Goal: Contribute content: Contribute content

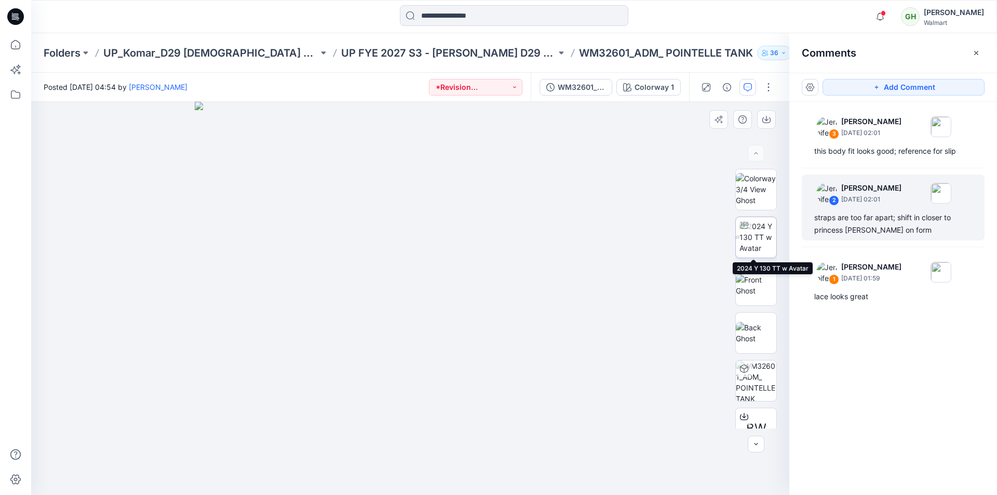
click at [764, 237] on img at bounding box center [757, 237] width 37 height 33
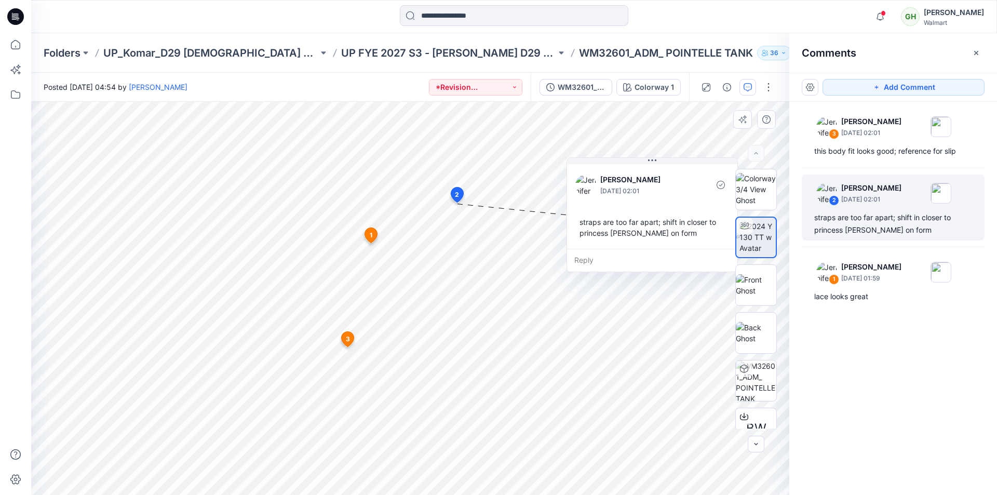
drag, startPoint x: 616, startPoint y: 167, endPoint x: 582, endPoint y: 170, distance: 33.3
click at [618, 162] on div "Jennifer Yerkes September 11, 2025 02:01 straps are too far apart; shift in clo…" at bounding box center [652, 205] width 170 height 87
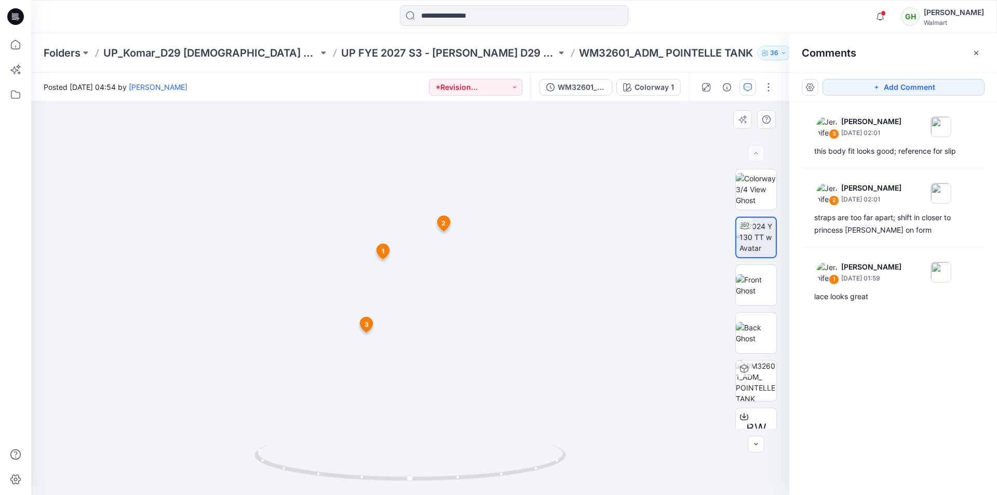
drag, startPoint x: 372, startPoint y: 329, endPoint x: 358, endPoint y: 328, distance: 13.6
drag, startPoint x: 531, startPoint y: 328, endPoint x: 537, endPoint y: 302, distance: 26.6
drag, startPoint x: 536, startPoint y: 313, endPoint x: 526, endPoint y: 247, distance: 66.1
drag, startPoint x: 541, startPoint y: 464, endPoint x: 385, endPoint y: 465, distance: 155.7
click at [385, 465] on icon at bounding box center [411, 463] width 314 height 39
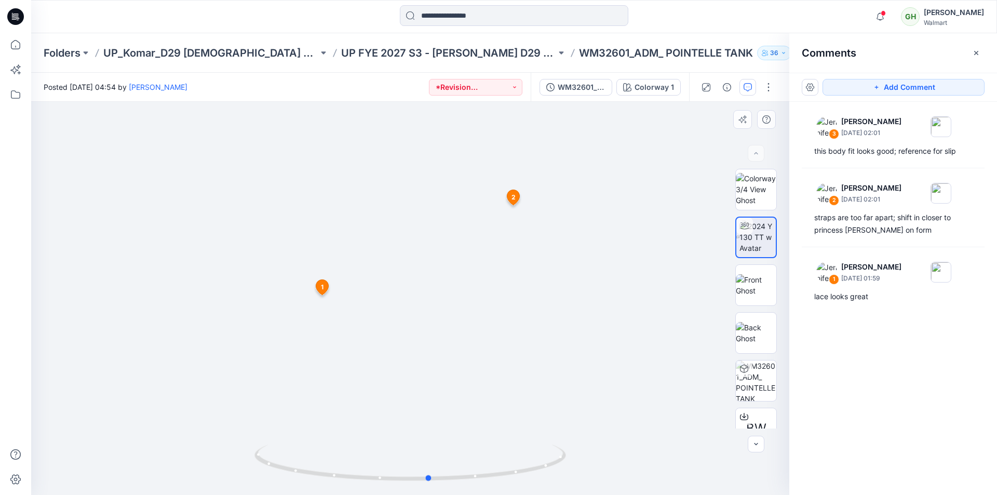
drag, startPoint x: 432, startPoint y: 483, endPoint x: 607, endPoint y: 479, distance: 175.0
click at [607, 479] on div at bounding box center [410, 298] width 758 height 393
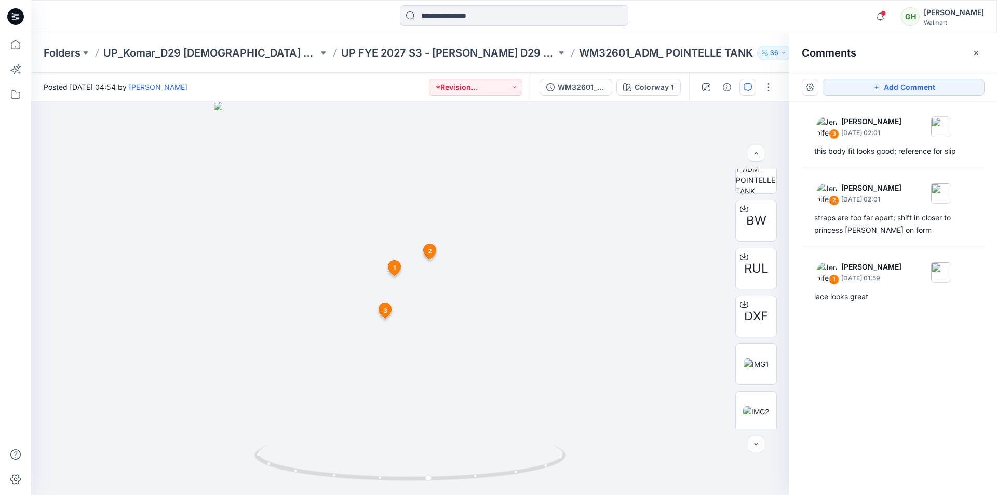
click at [339, 32] on div "Notifications JB Janelle Batlle commented on WM32602_ADM_POINTELLE SHORT View S…" at bounding box center [514, 16] width 966 height 33
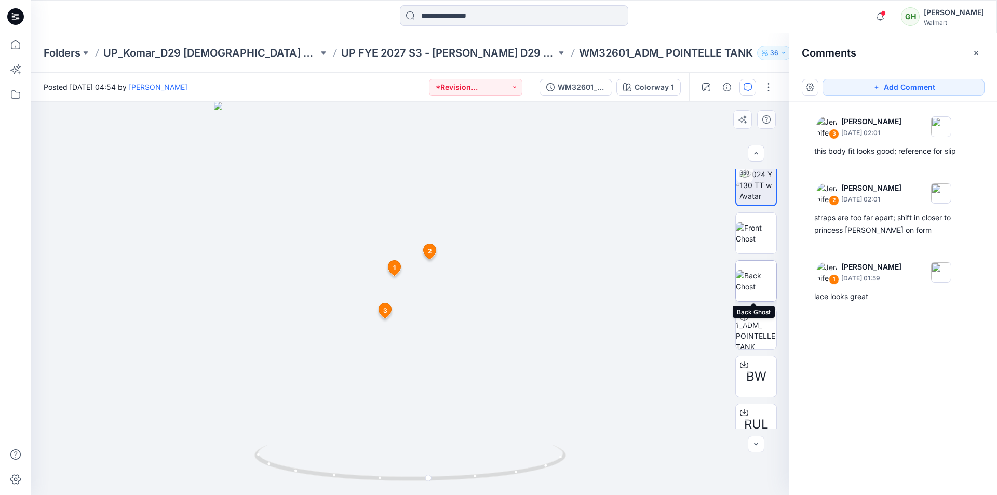
click at [759, 278] on img at bounding box center [756, 281] width 40 height 22
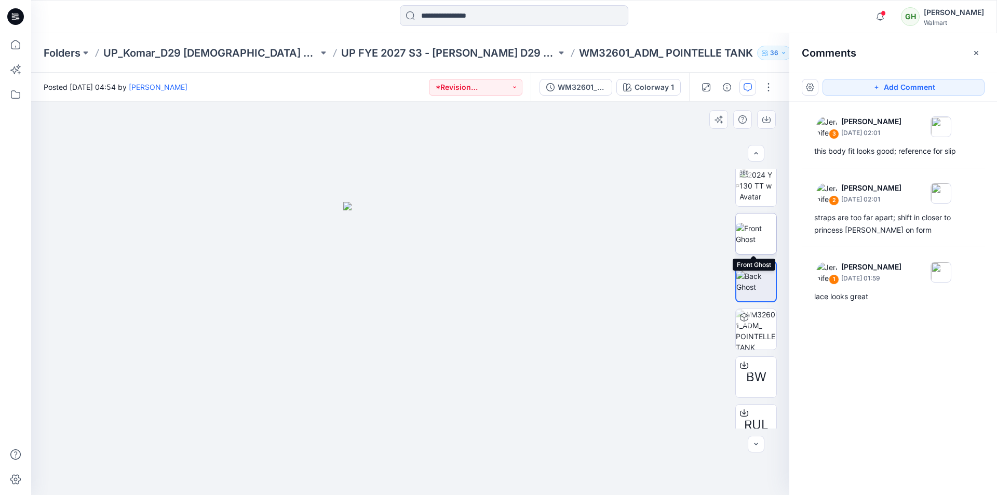
click at [751, 230] on img at bounding box center [756, 234] width 40 height 22
click at [25, 19] on div at bounding box center [15, 16] width 33 height 33
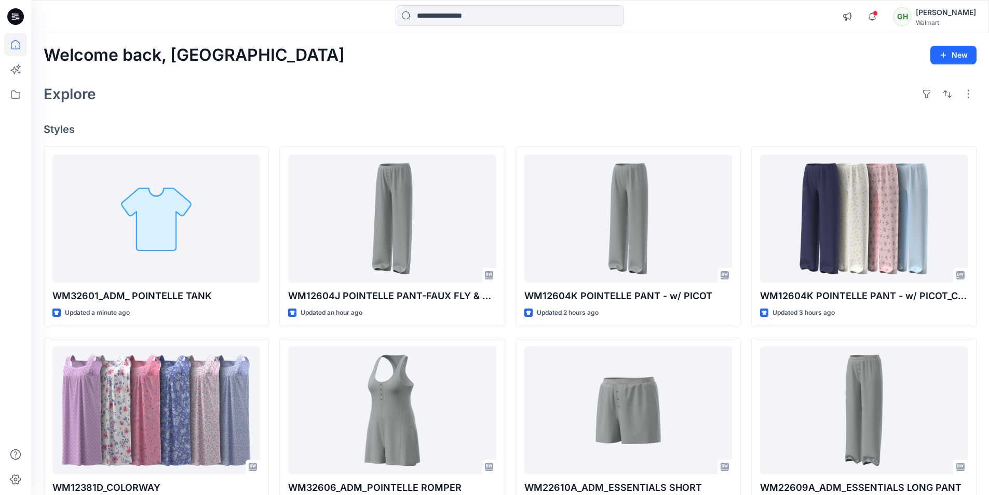
click at [13, 13] on icon at bounding box center [15, 16] width 17 height 17
click at [23, 19] on icon at bounding box center [15, 16] width 17 height 17
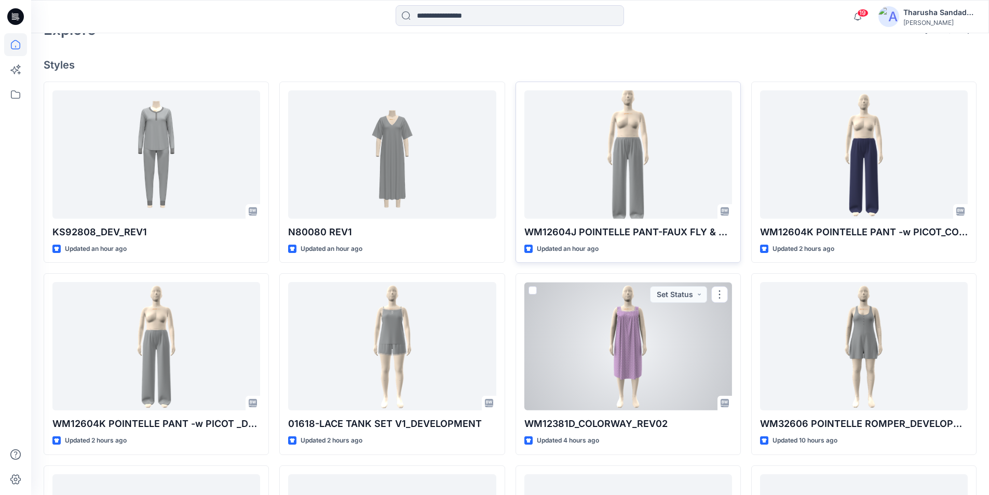
scroll to position [271, 0]
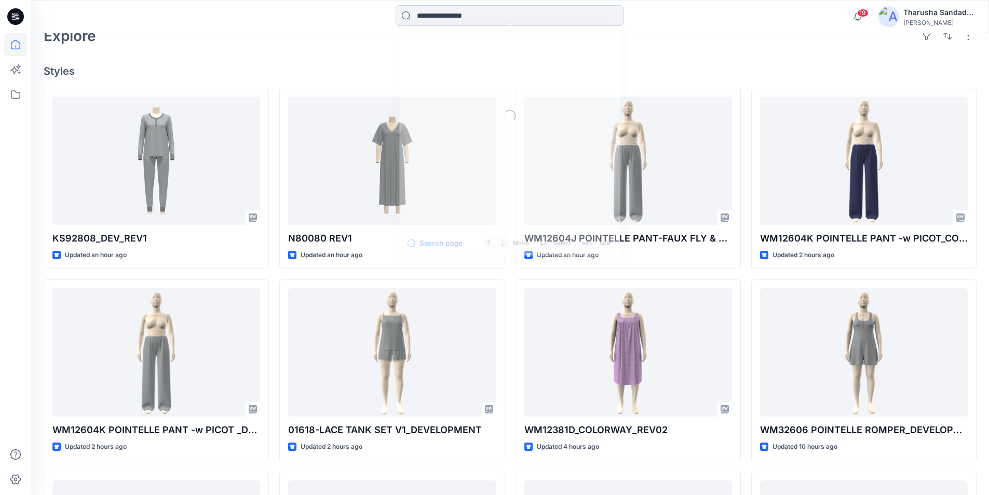
click at [429, 16] on input at bounding box center [510, 15] width 228 height 21
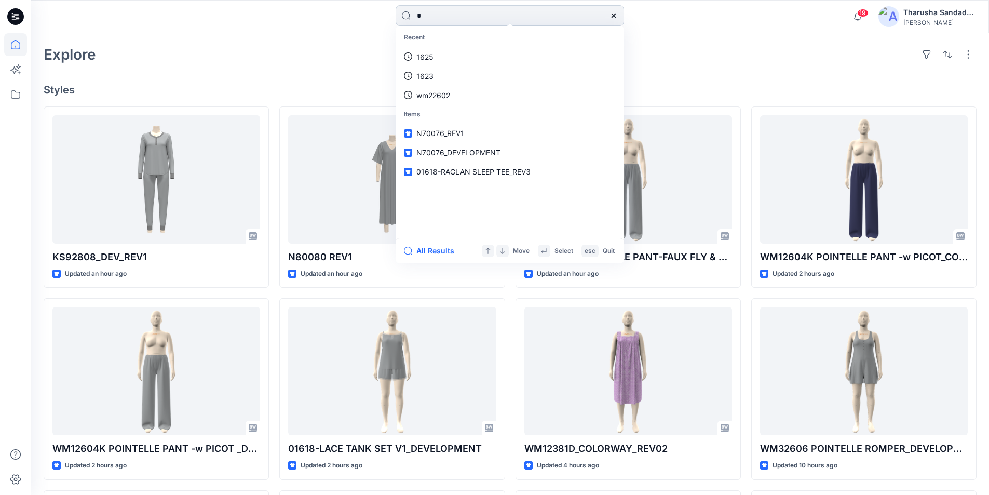
scroll to position [219, 0]
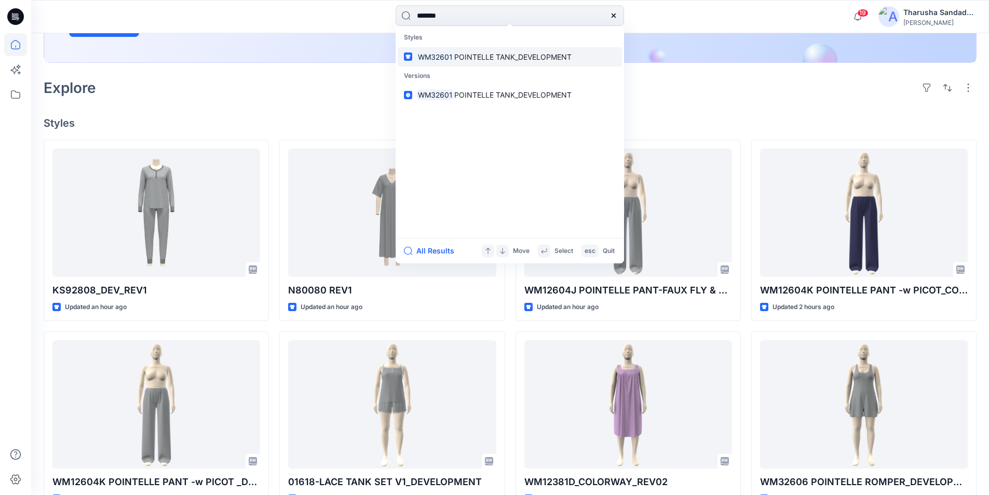
type input "*******"
click at [499, 60] on span "POINTELLE TANK_DEVELOPMENT" at bounding box center [512, 56] width 117 height 9
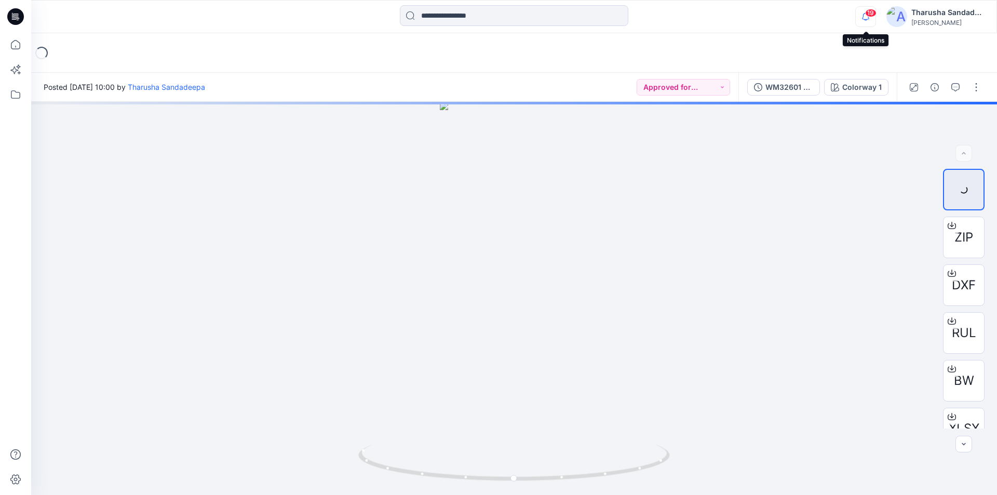
click at [864, 13] on div "19" at bounding box center [863, 10] width 17 height 8
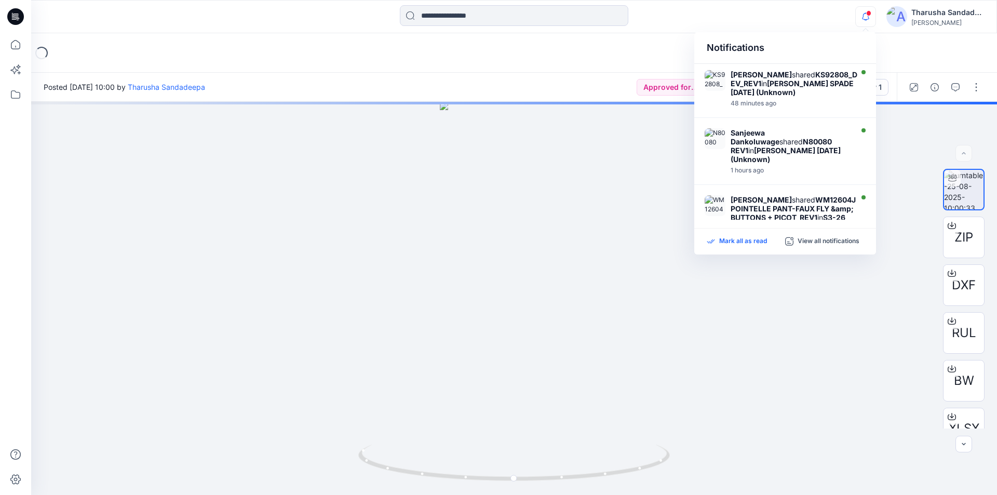
click at [753, 243] on p "Mark all as read" at bounding box center [743, 241] width 48 height 9
click at [578, 70] on div "Loading..." at bounding box center [514, 52] width 966 height 39
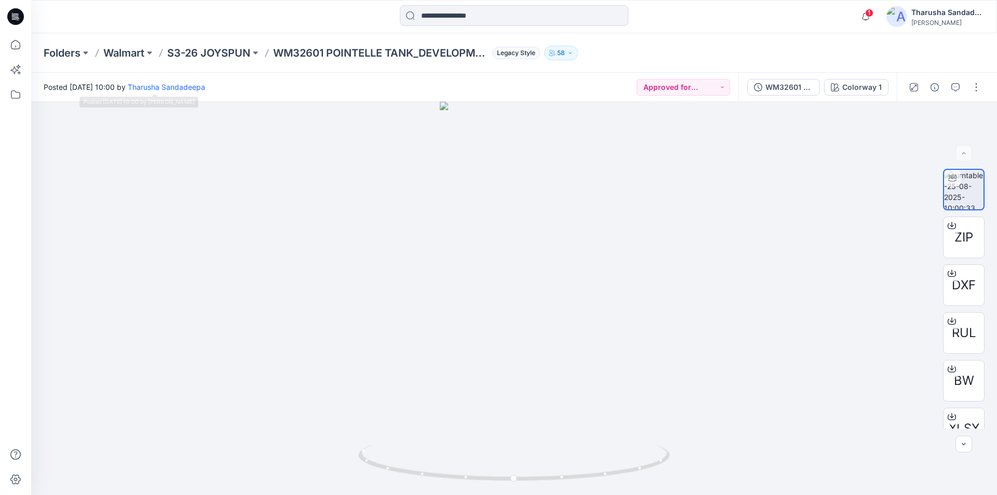
click at [203, 24] on div at bounding box center [151, 16] width 241 height 23
click at [288, 16] on div at bounding box center [514, 16] width 483 height 23
click at [18, 18] on icon at bounding box center [15, 16] width 17 height 17
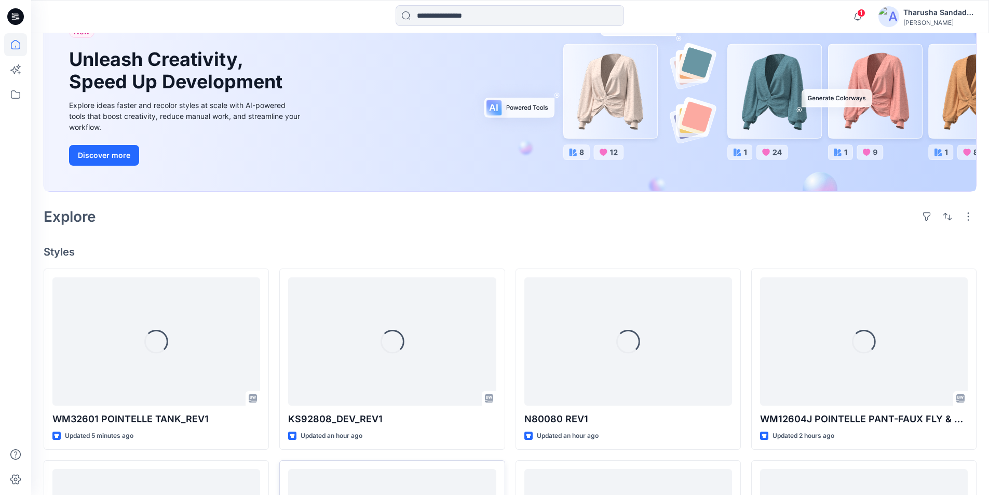
scroll to position [260, 0]
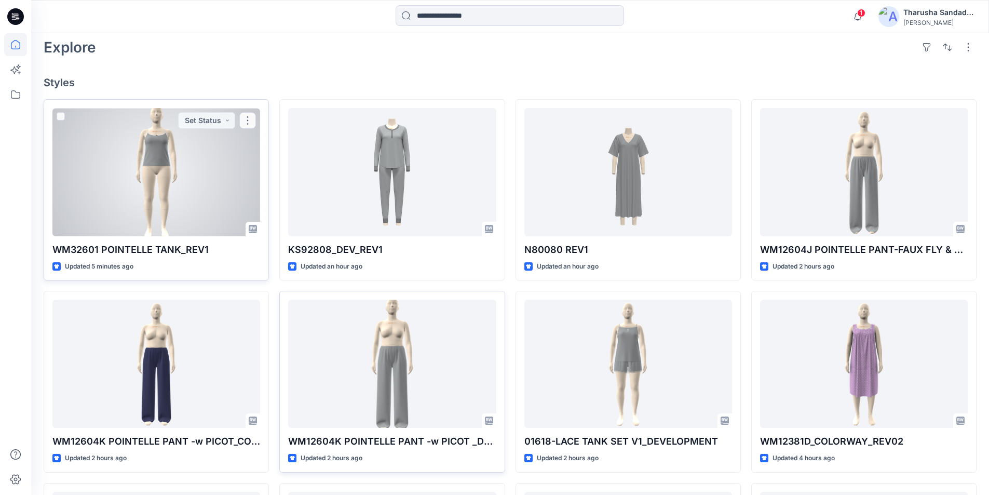
click at [206, 156] on div at bounding box center [156, 172] width 208 height 128
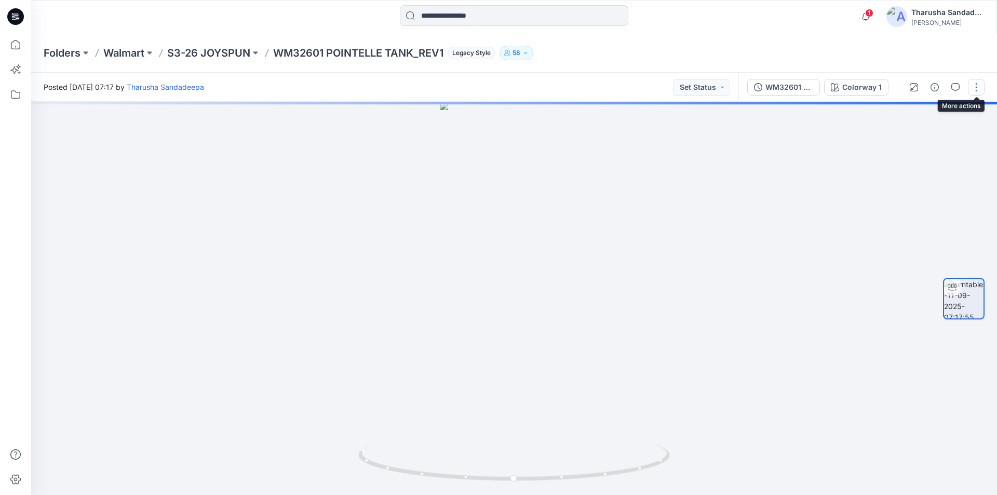
click at [980, 89] on button "button" at bounding box center [976, 87] width 17 height 17
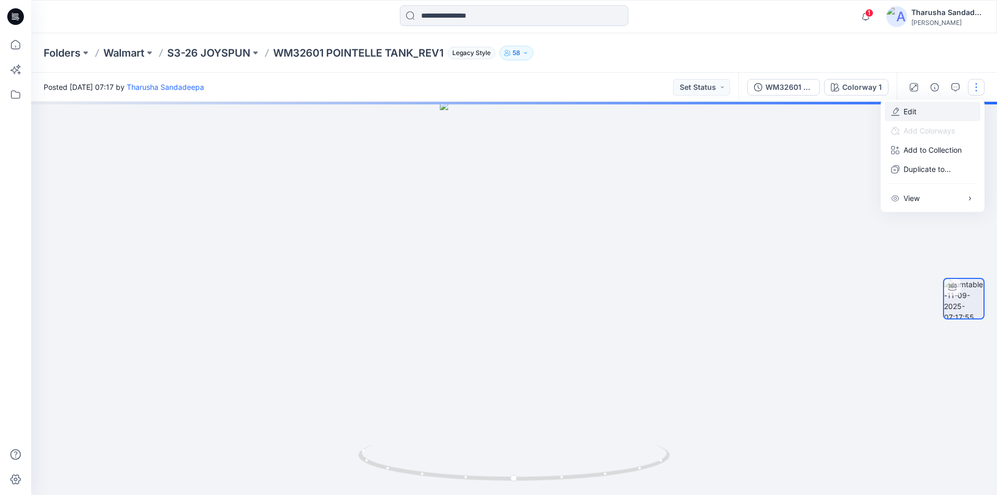
click at [937, 108] on button "Edit" at bounding box center [933, 111] width 96 height 19
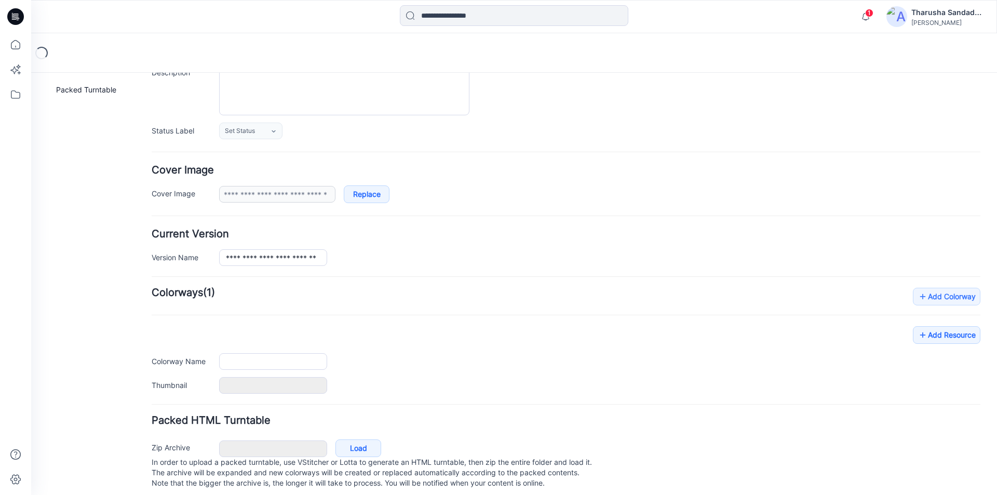
scroll to position [127, 0]
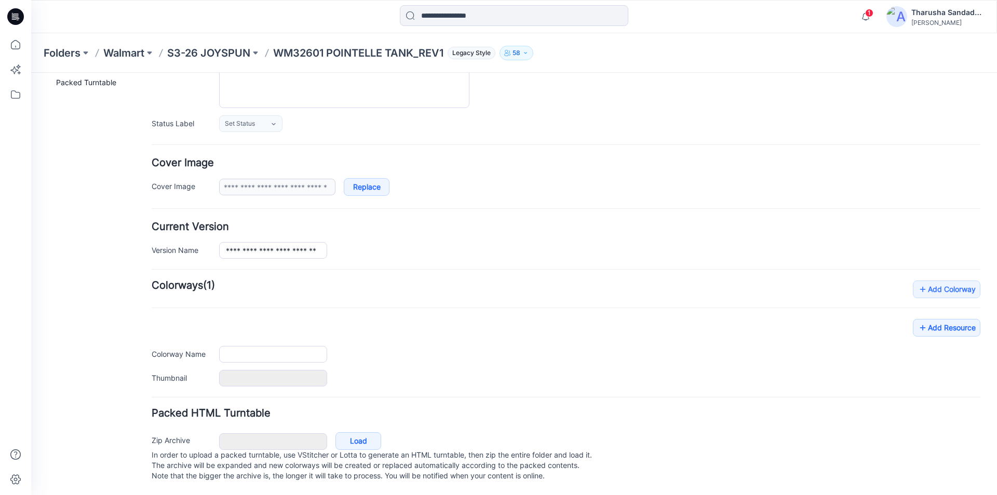
type input "**********"
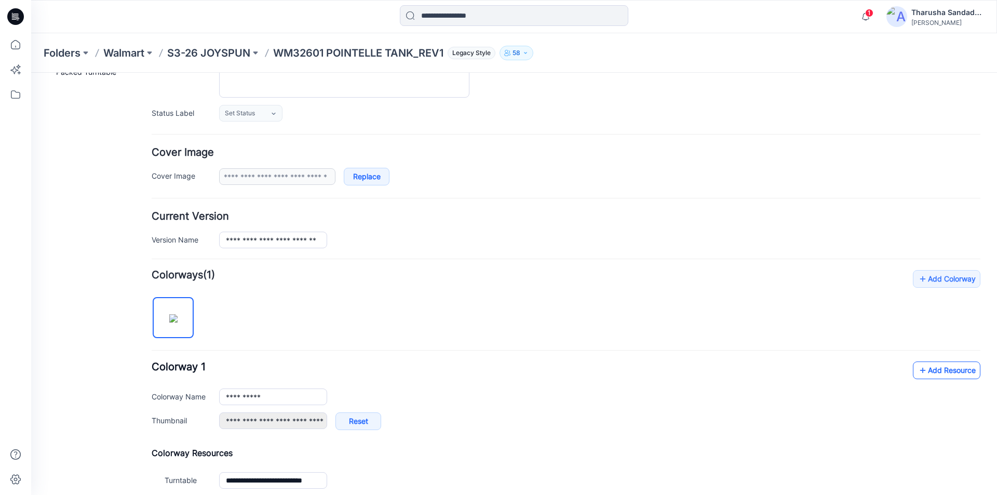
click at [920, 368] on link "Add Resource" at bounding box center [946, 370] width 67 height 18
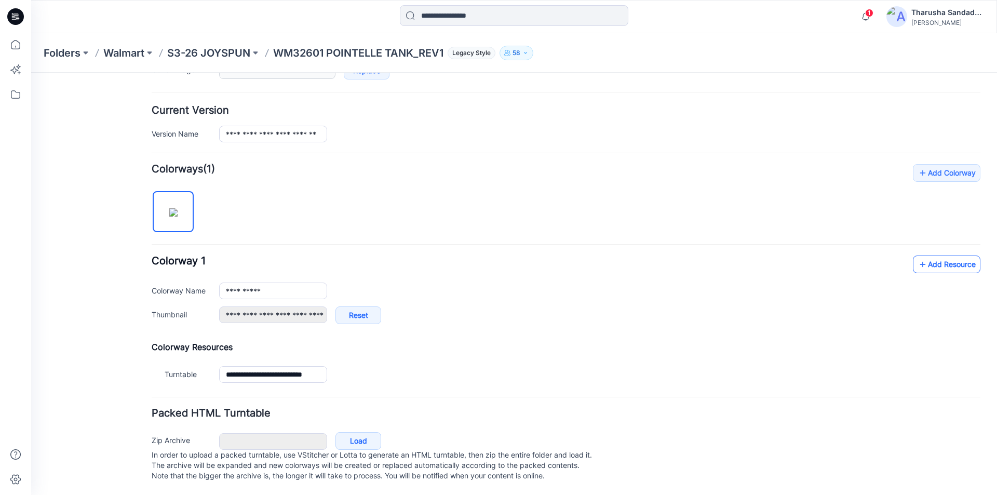
scroll to position [243, 0]
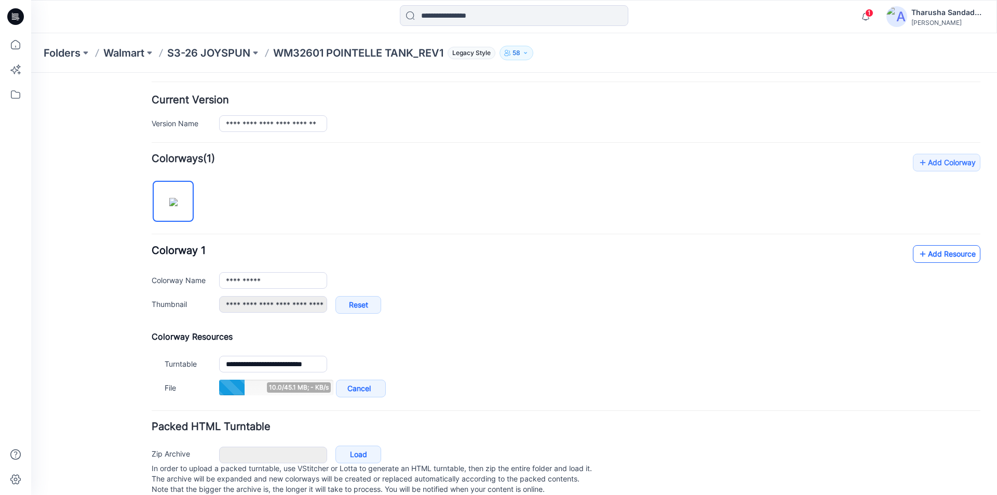
click at [932, 259] on link "Add Resource" at bounding box center [946, 254] width 67 height 18
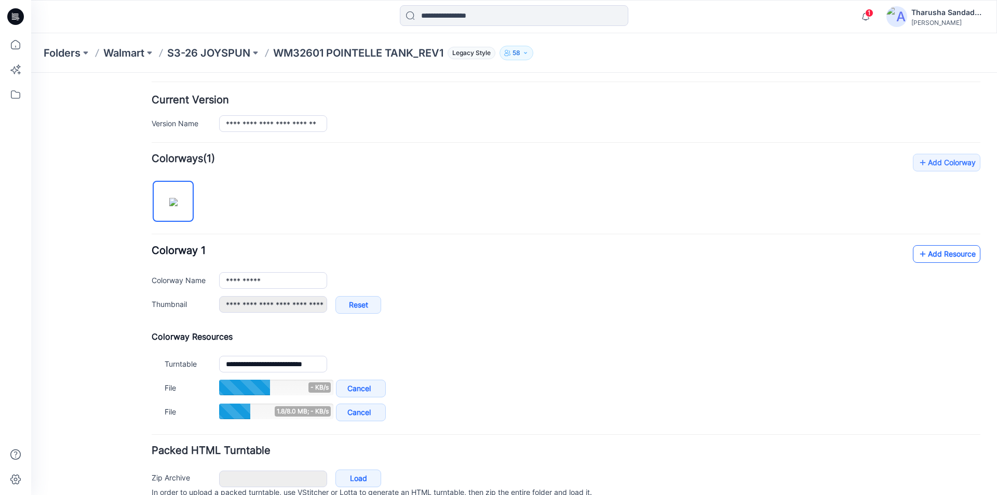
click at [922, 257] on link "Add Resource" at bounding box center [946, 254] width 67 height 18
click at [925, 258] on link "Add Resource" at bounding box center [946, 254] width 67 height 18
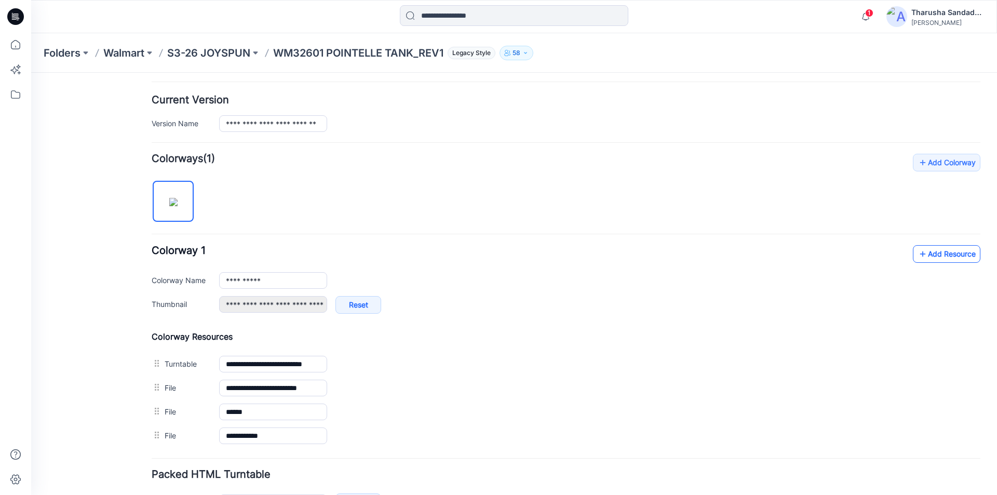
click at [945, 252] on link "Add Resource" at bounding box center [946, 254] width 67 height 18
click at [933, 261] on link "Add Resource" at bounding box center [946, 254] width 67 height 18
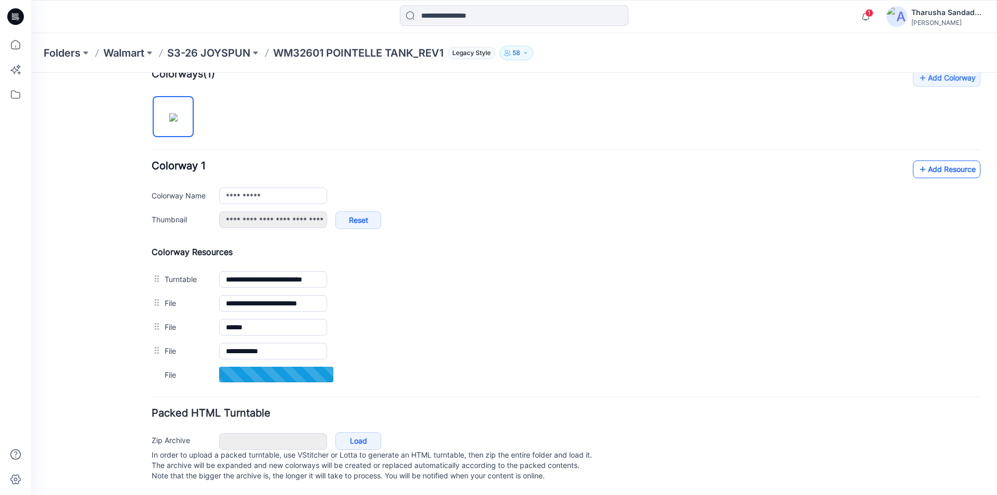
scroll to position [338, 0]
click at [928, 161] on link "Add Resource" at bounding box center [946, 169] width 67 height 18
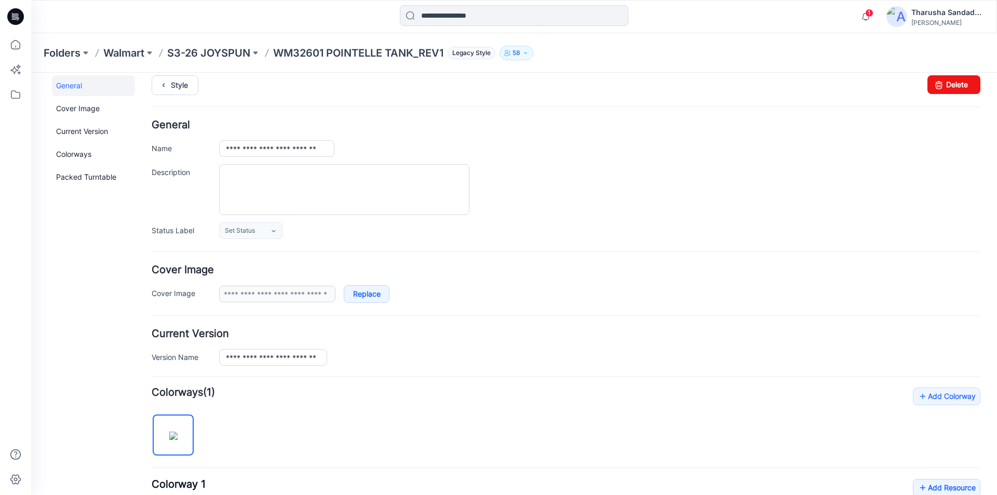
scroll to position [0, 0]
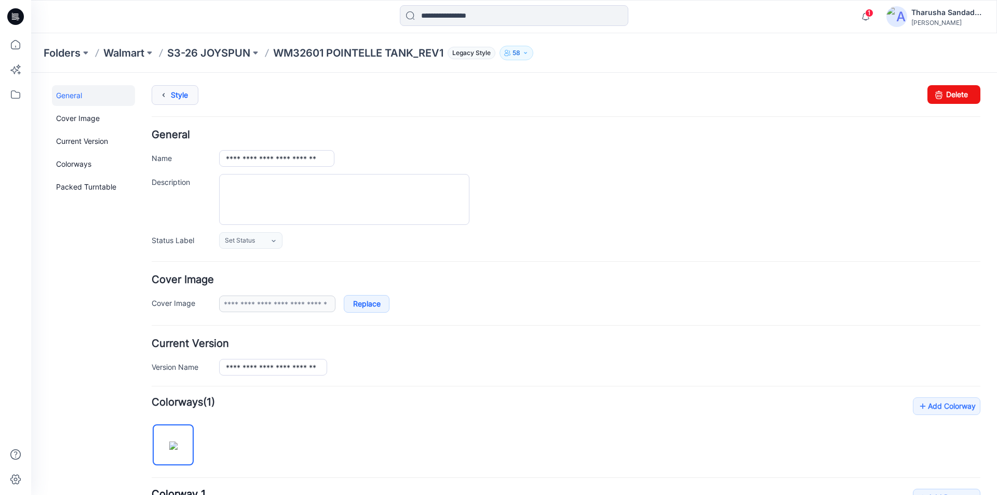
click at [175, 97] on link "Style" at bounding box center [175, 95] width 47 height 20
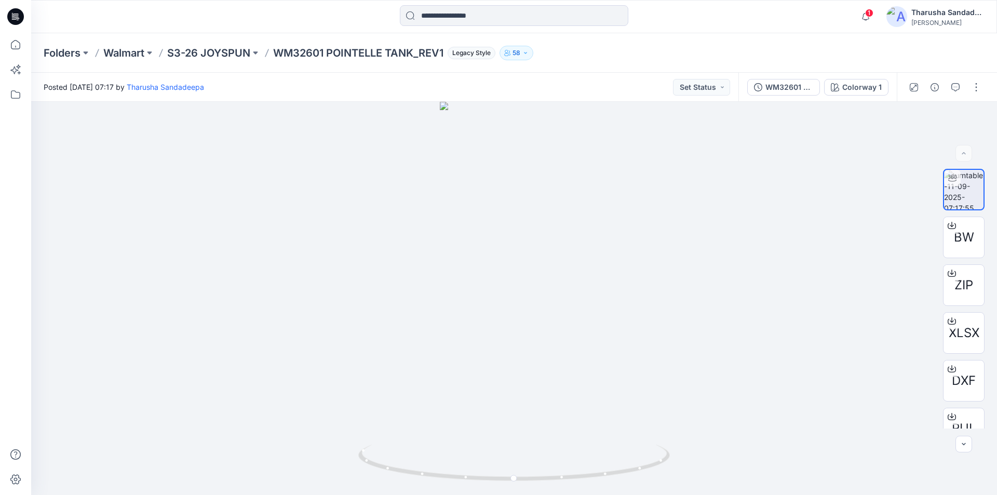
click at [23, 18] on icon at bounding box center [15, 16] width 17 height 17
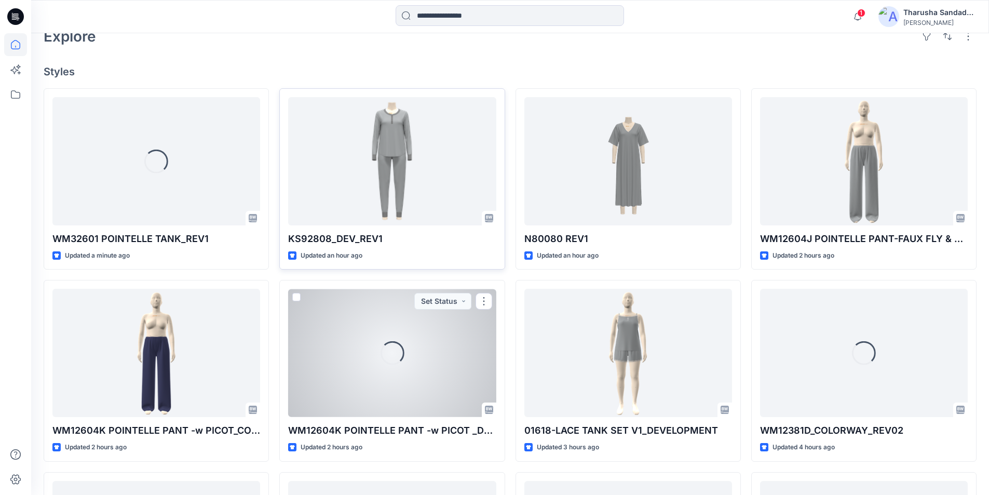
scroll to position [208, 0]
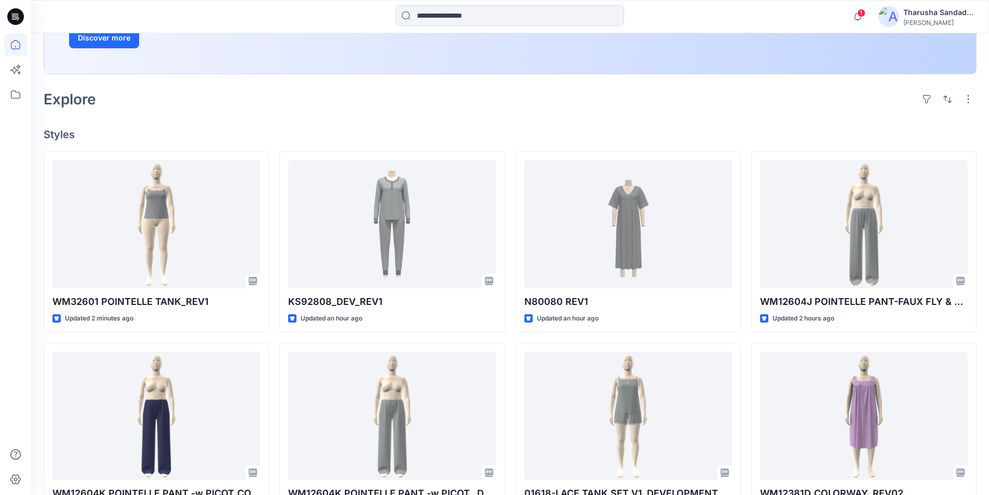
click at [193, 112] on div "Welcome back, Tharusha New New Unleash Creativity, Speed Up Development Explore…" at bounding box center [510, 296] width 958 height 940
click at [260, 10] on div at bounding box center [150, 16] width 239 height 23
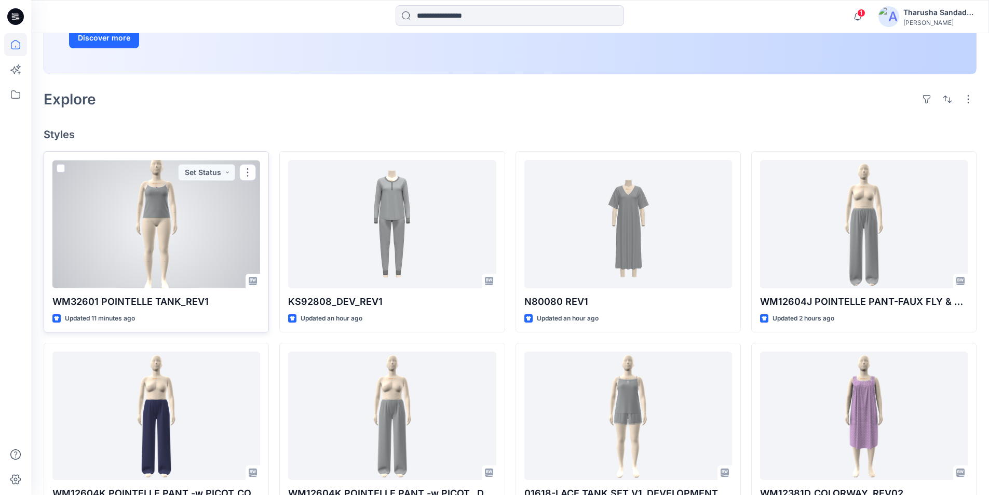
click at [180, 220] on div at bounding box center [156, 224] width 208 height 128
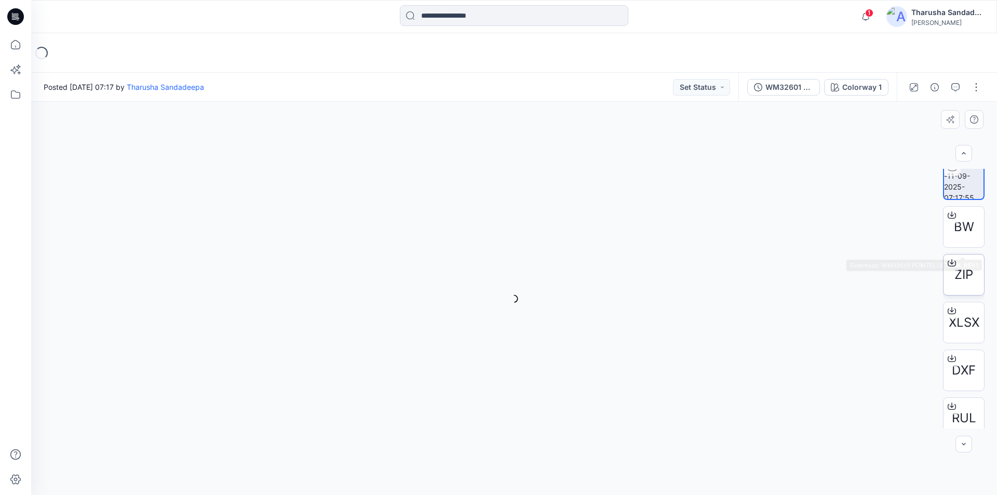
scroll to position [21, 0]
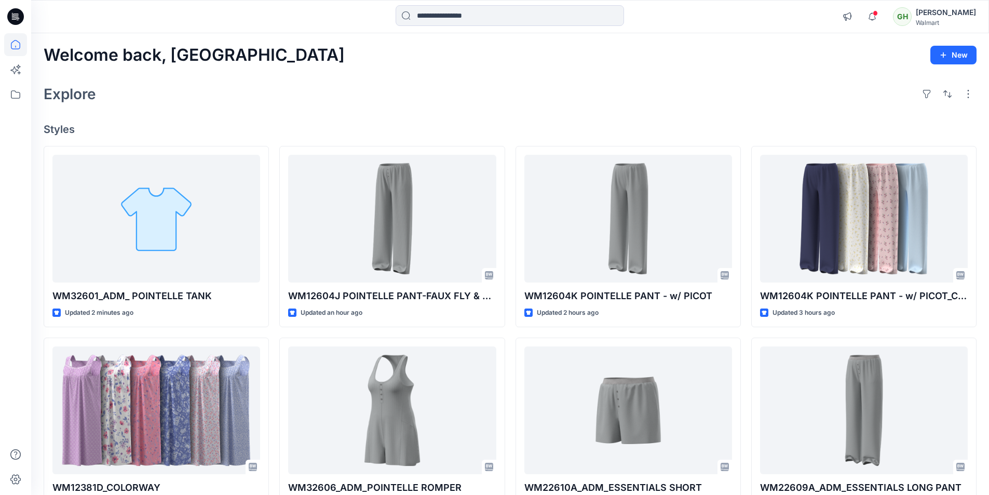
click at [11, 16] on icon at bounding box center [15, 16] width 17 height 17
click at [862, 19] on icon "button" at bounding box center [872, 16] width 20 height 21
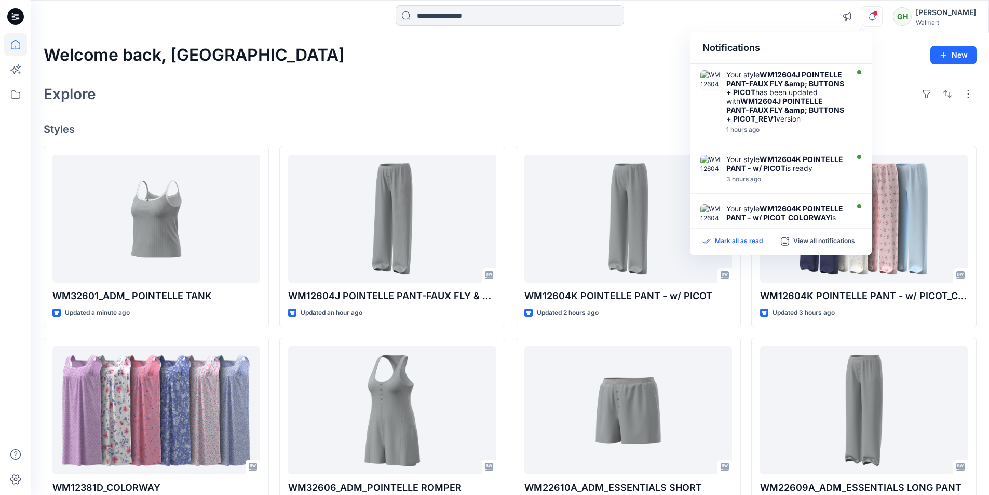
click at [762, 246] on p "Mark all as read" at bounding box center [739, 241] width 48 height 9
click at [573, 125] on h4 "Styles" at bounding box center [510, 129] width 933 height 12
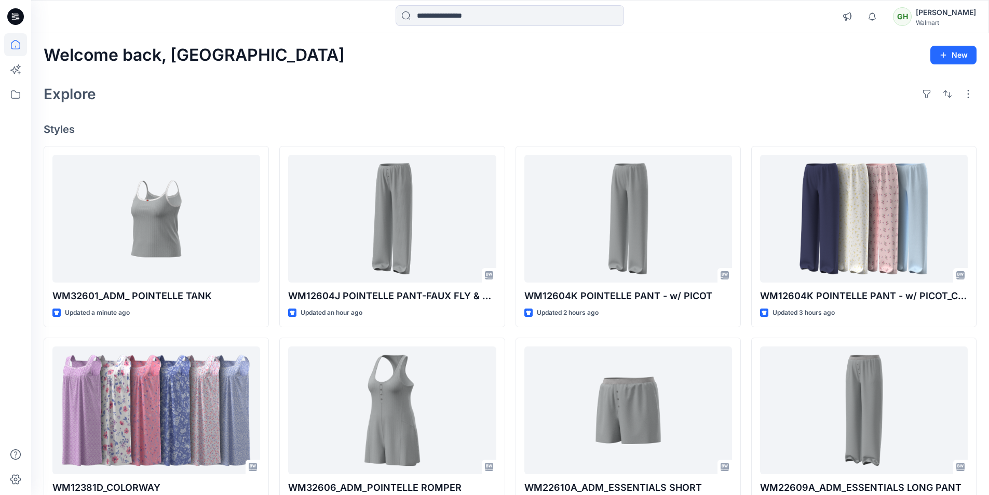
click at [7, 17] on icon at bounding box center [15, 16] width 17 height 17
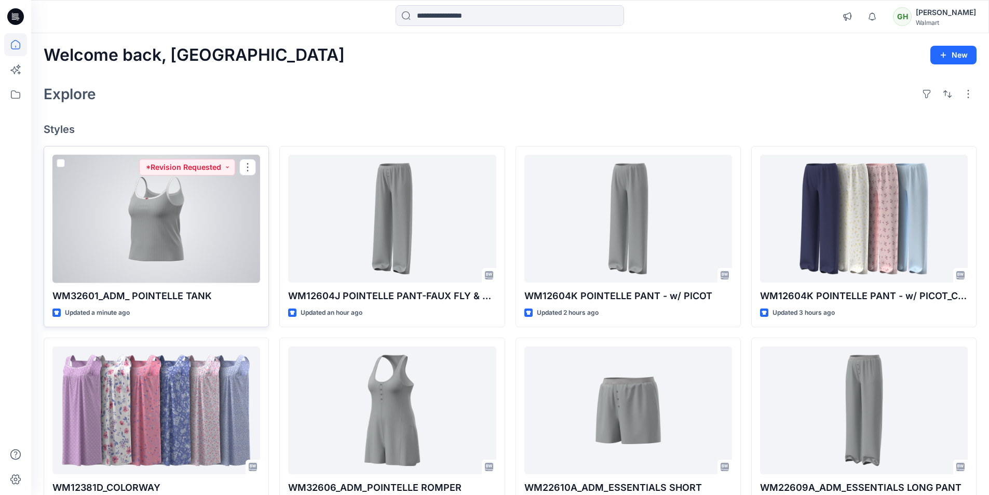
click at [134, 206] on div at bounding box center [156, 219] width 208 height 128
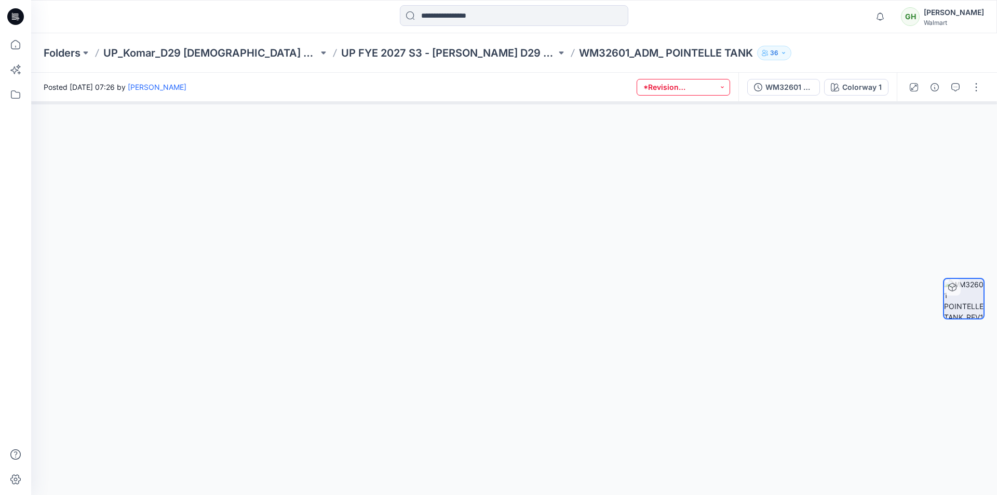
click at [695, 92] on button "*Revision Requested" at bounding box center [682, 87] width 93 height 17
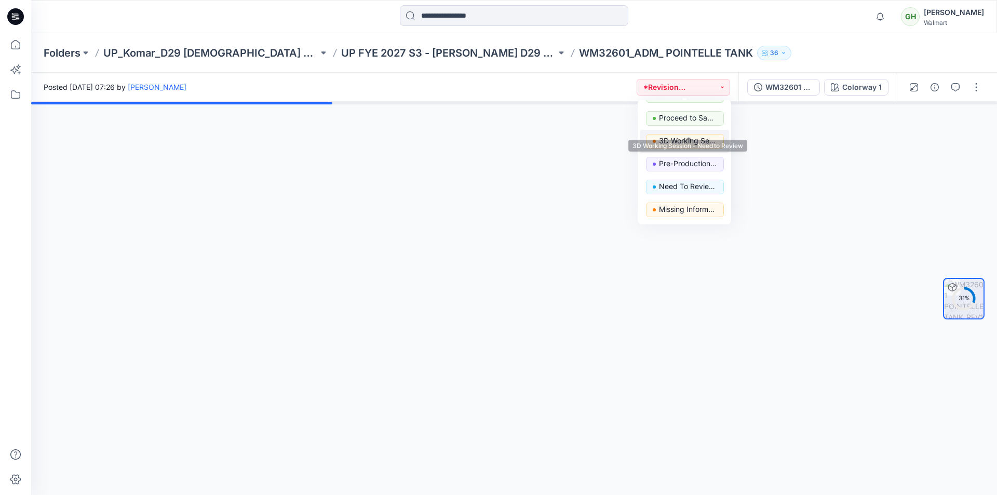
scroll to position [104, 0]
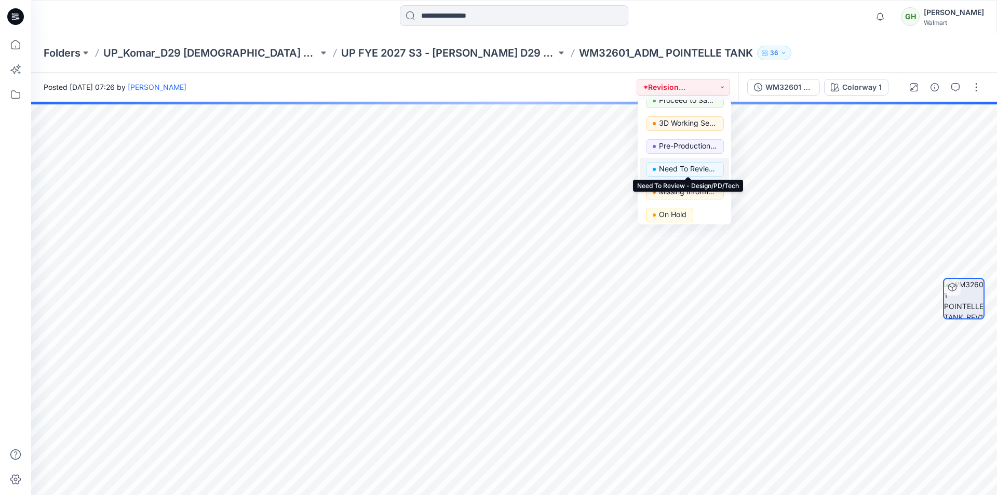
click at [677, 168] on p "Need To Review - Design/PD/Tech" at bounding box center [688, 168] width 58 height 13
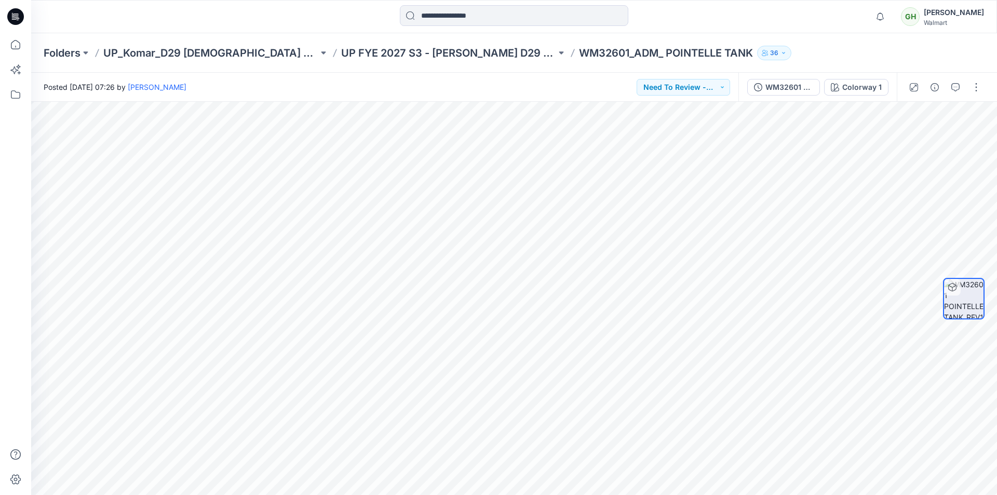
click at [12, 24] on icon at bounding box center [15, 16] width 17 height 17
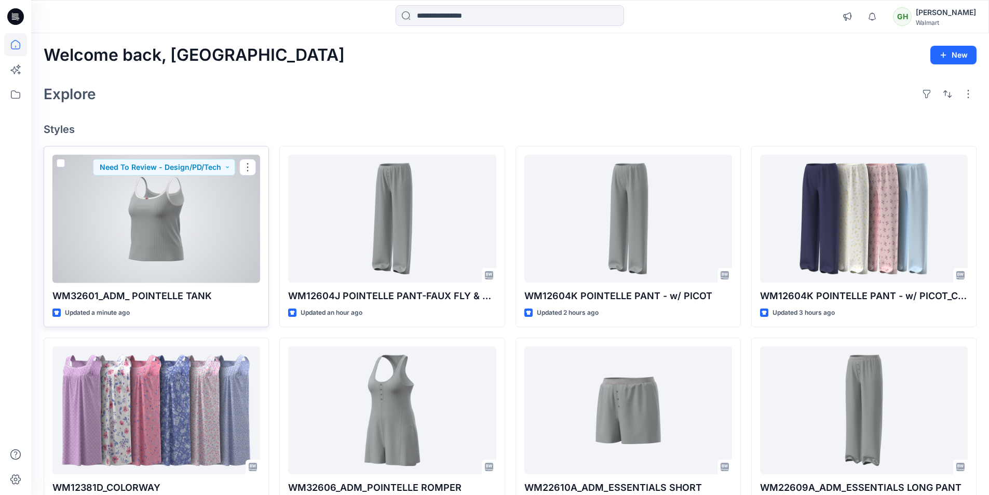
click at [179, 234] on div at bounding box center [156, 219] width 208 height 128
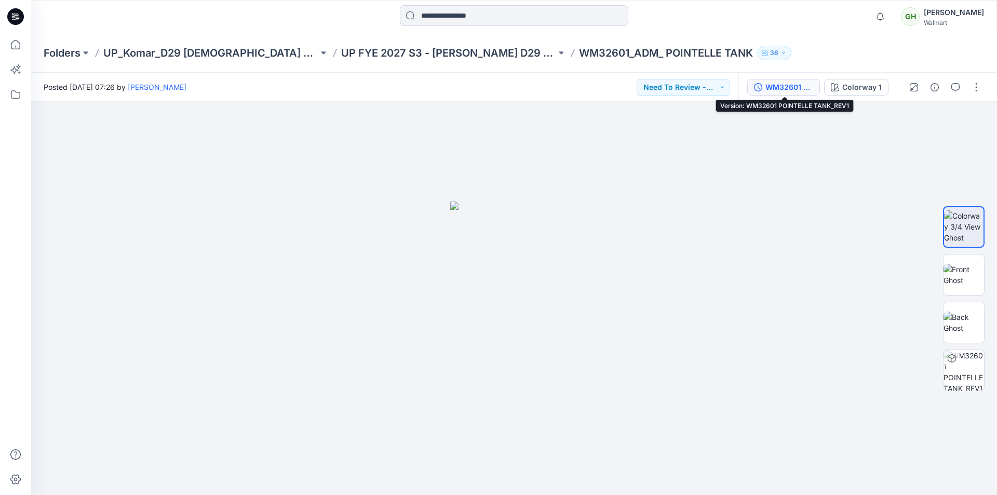
click at [800, 91] on div "WM32601 POINTELLE TANK_REV1" at bounding box center [789, 86] width 48 height 11
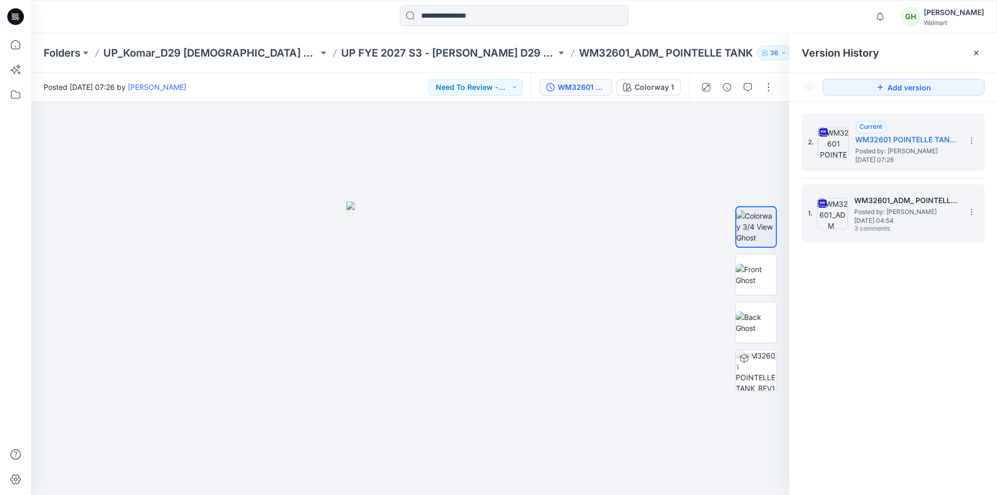
click at [892, 226] on span "3 comments" at bounding box center [890, 229] width 73 height 8
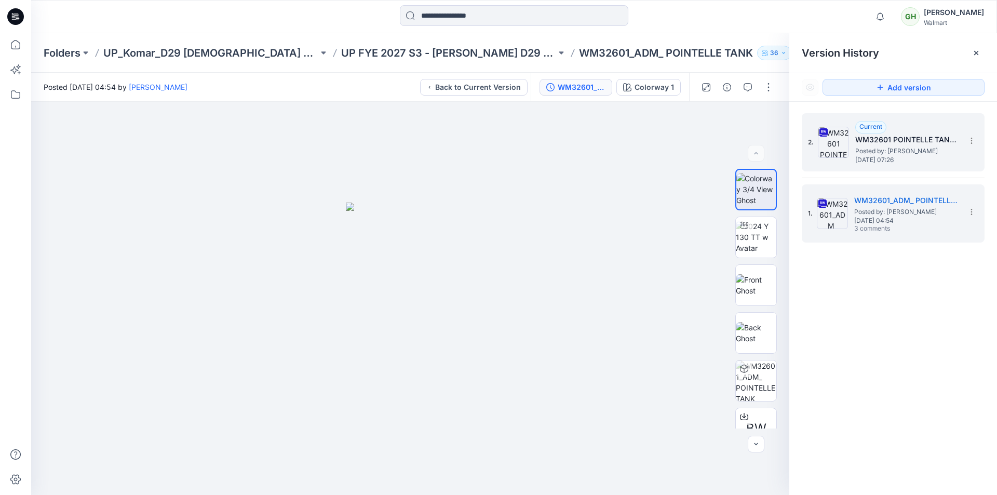
click at [887, 161] on span "Thursday, September 11, 2025 07:26" at bounding box center [907, 159] width 104 height 7
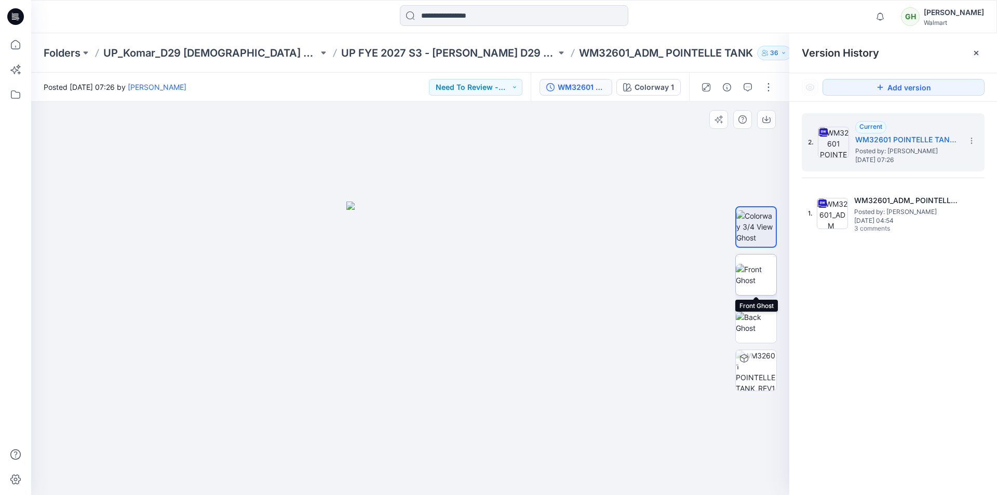
click at [757, 281] on img at bounding box center [756, 275] width 40 height 22
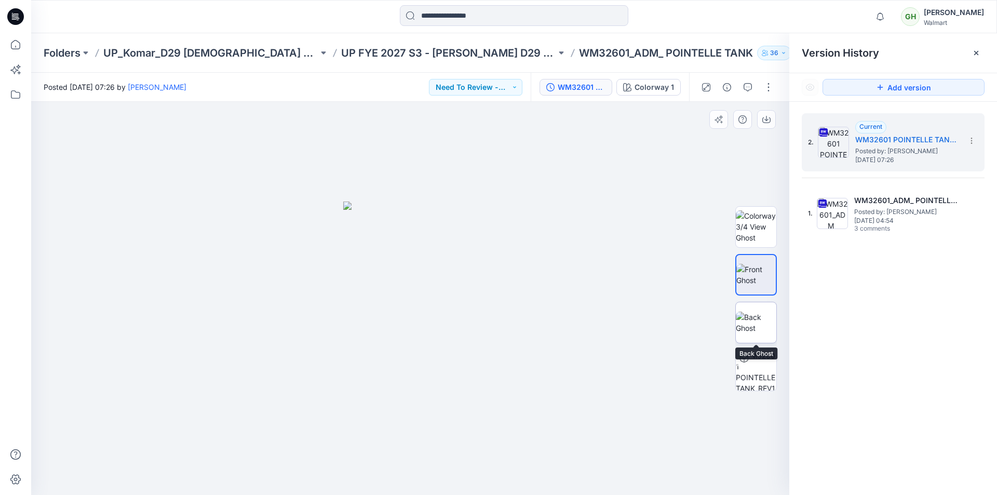
click at [753, 322] on img at bounding box center [756, 322] width 40 height 22
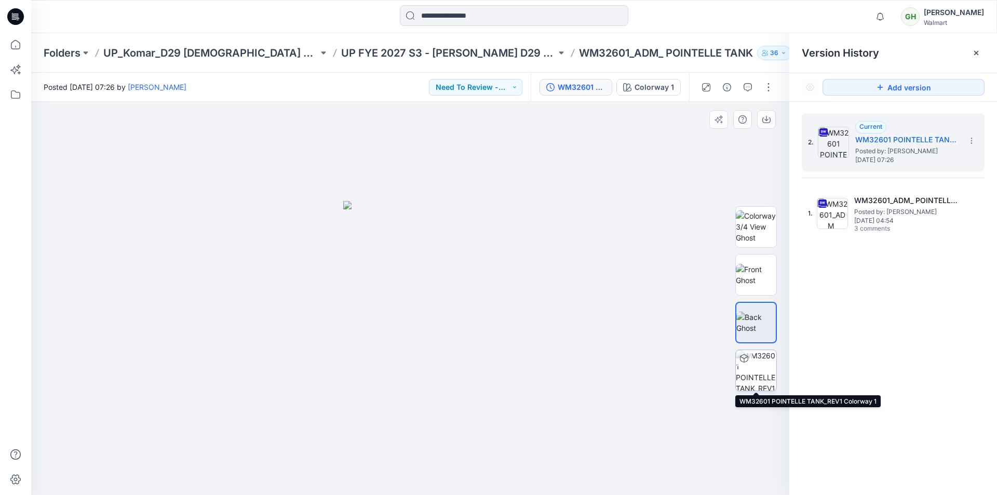
click at [766, 367] on img at bounding box center [756, 370] width 40 height 40
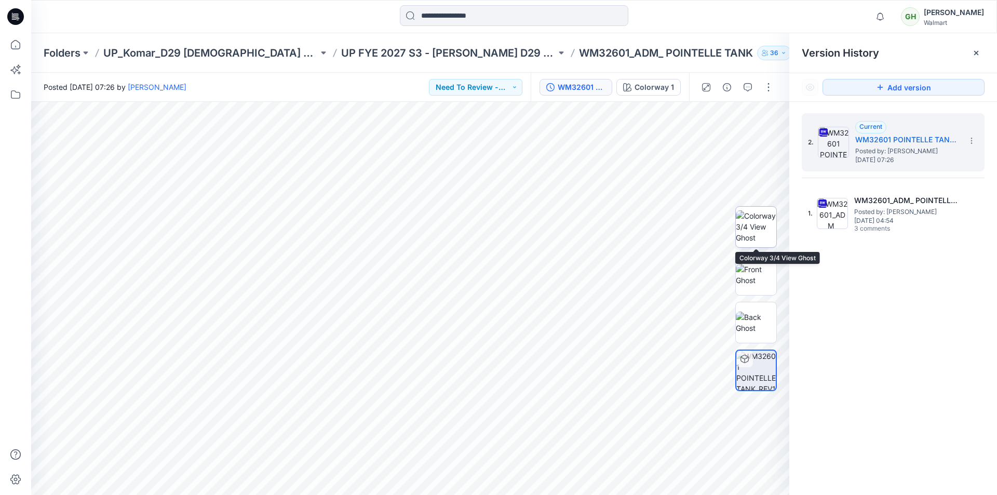
click at [762, 242] on img at bounding box center [756, 226] width 40 height 33
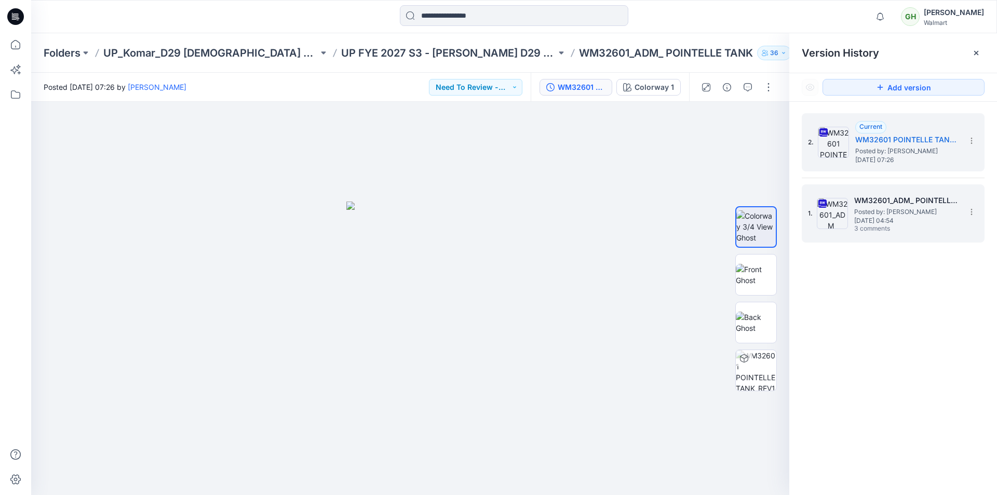
click at [931, 218] on span "Tuesday, August 26, 2025 04:54" at bounding box center [906, 220] width 104 height 7
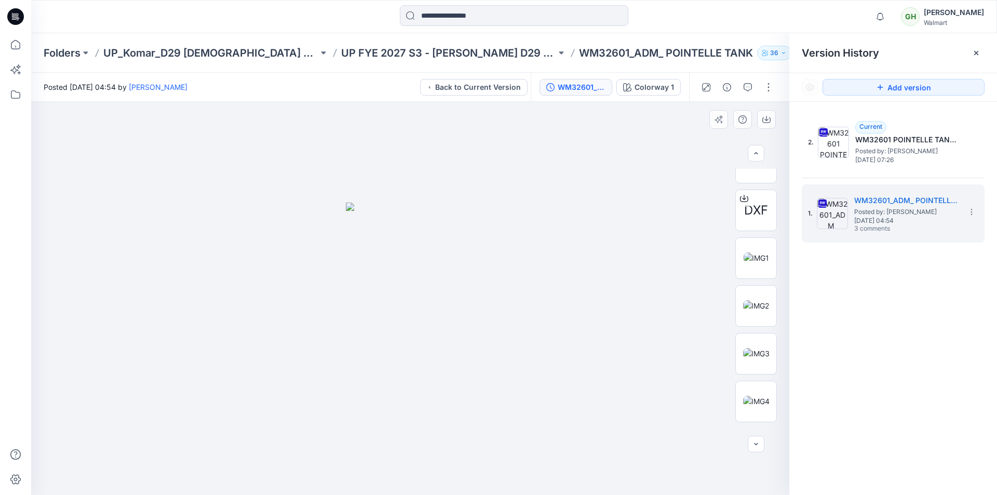
scroll to position [355, 0]
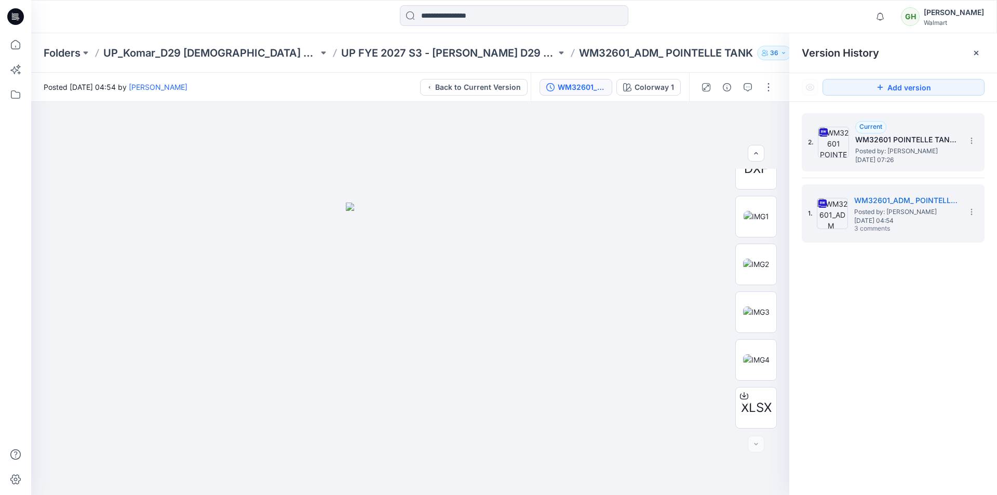
click at [875, 148] on span "Posted by: Gayan Hettiarachchi" at bounding box center [907, 151] width 104 height 10
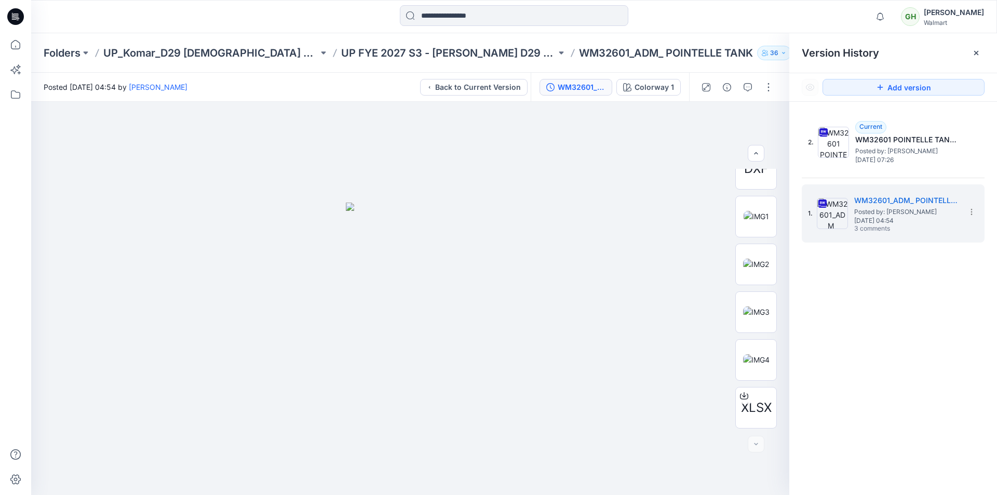
scroll to position [0, 0]
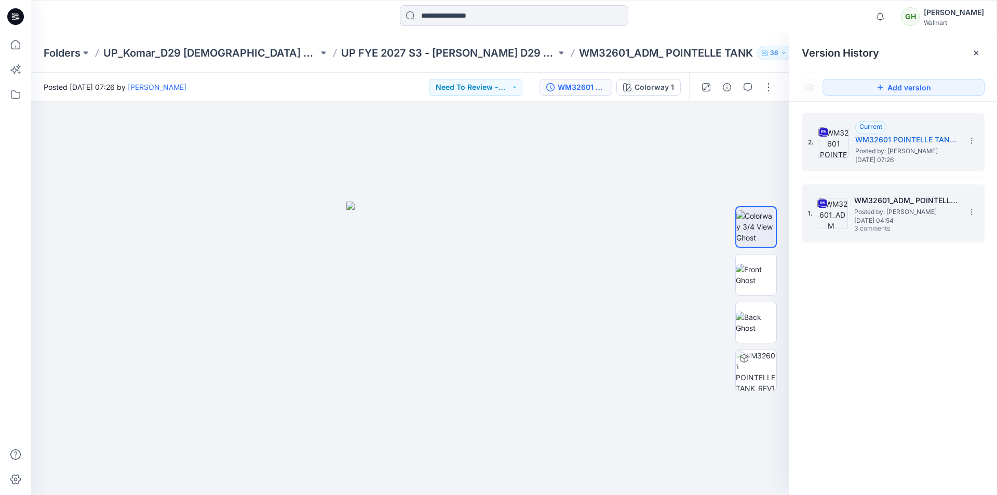
click at [887, 203] on h5 "WM32601_ADM_ POINTELLE TANK" at bounding box center [906, 200] width 104 height 12
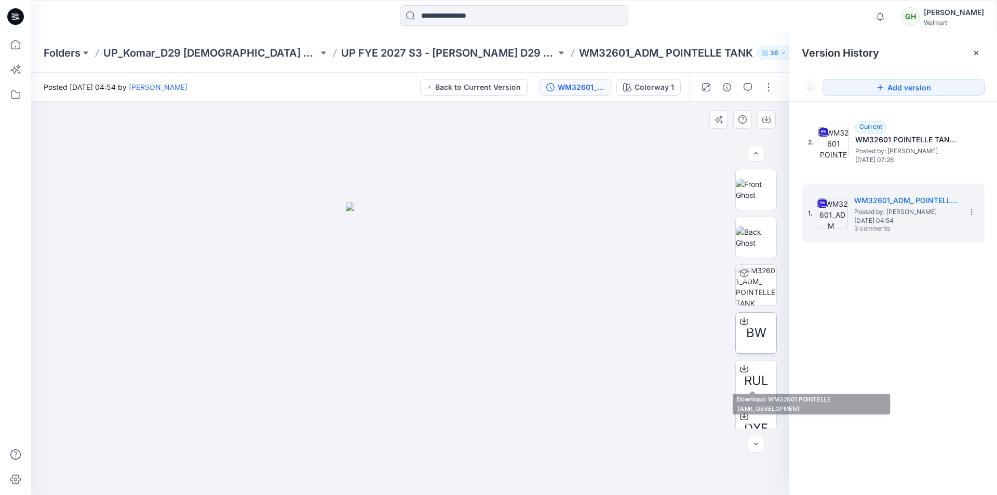
scroll to position [44, 0]
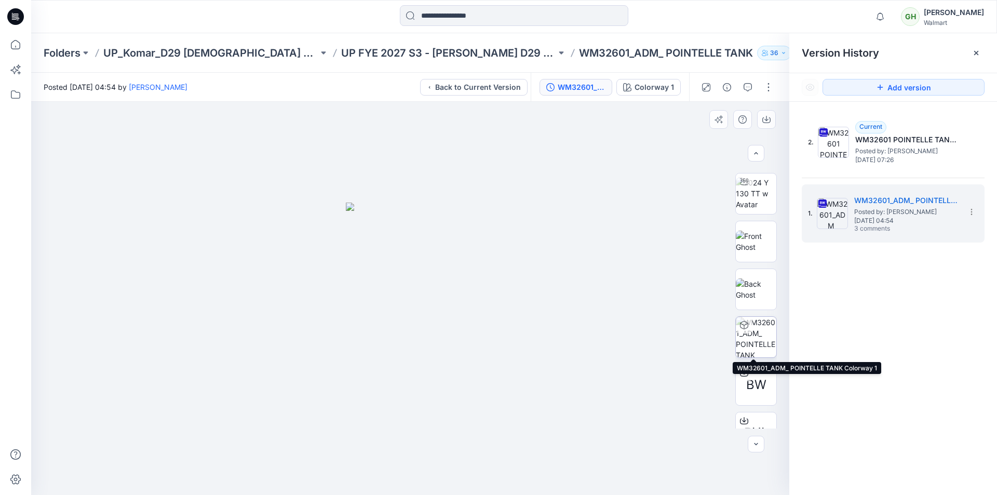
click at [752, 331] on img at bounding box center [756, 337] width 40 height 40
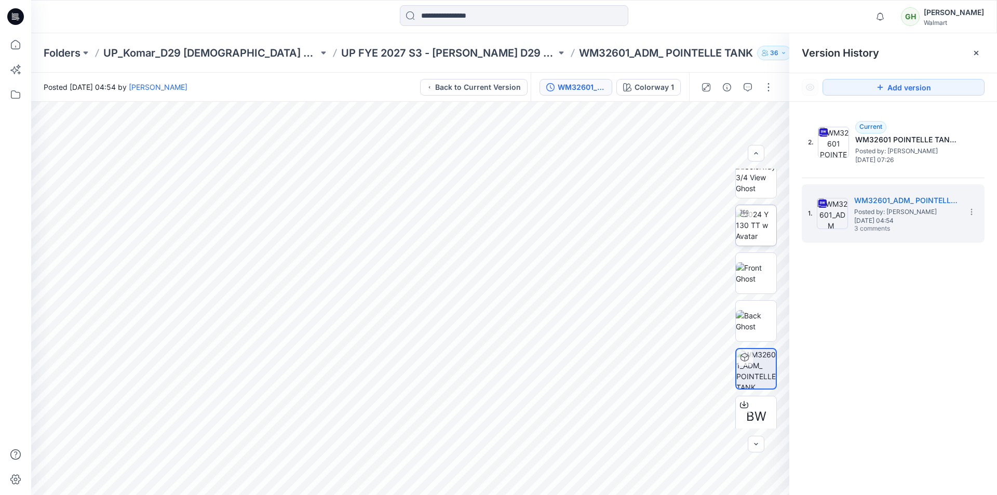
scroll to position [0, 0]
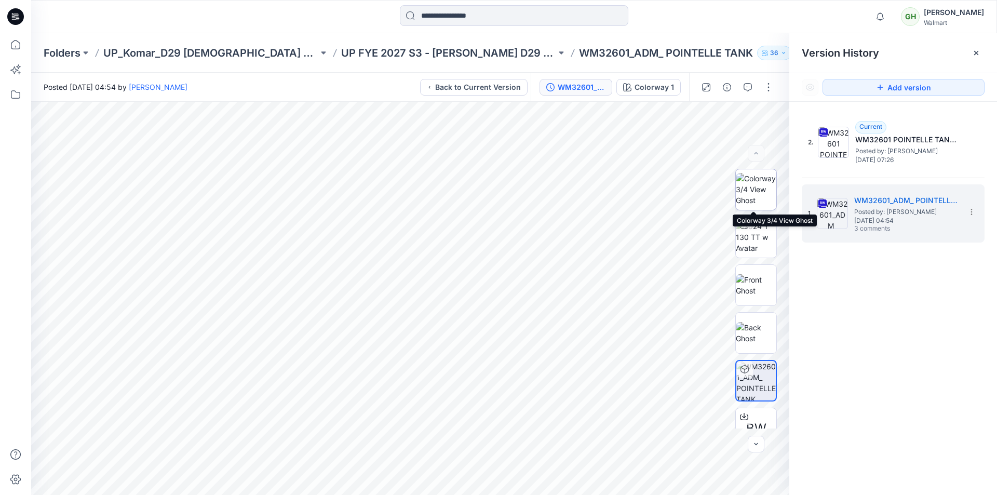
click at [748, 188] on img at bounding box center [756, 189] width 40 height 33
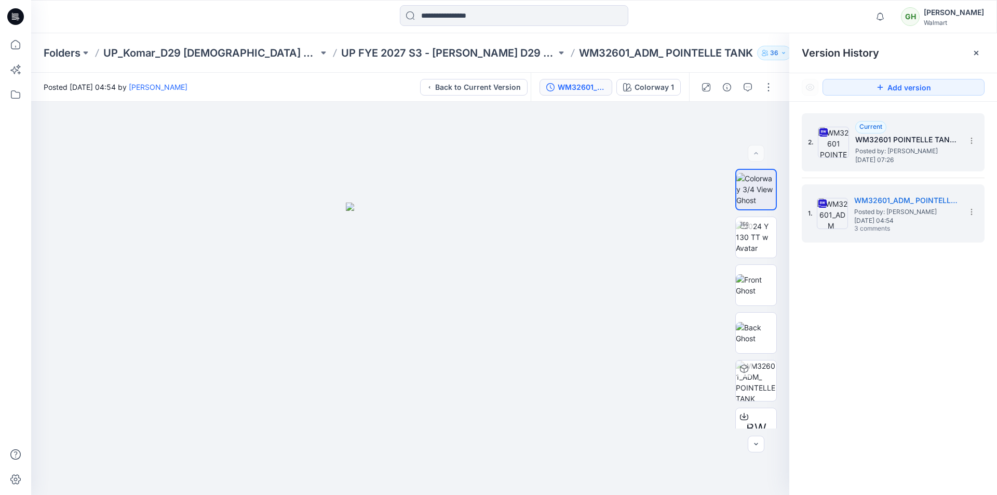
click at [892, 162] on span "Thursday, September 11, 2025 07:26" at bounding box center [907, 159] width 104 height 7
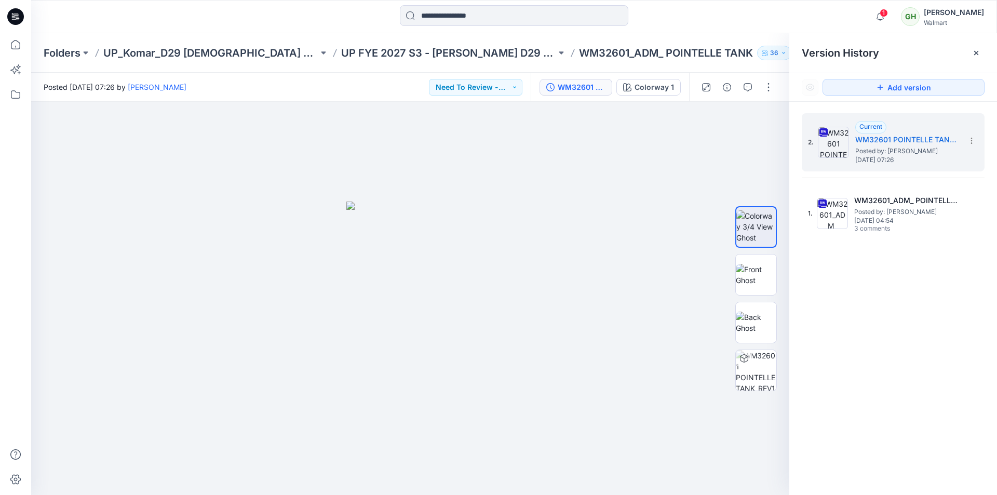
click at [13, 15] on icon at bounding box center [13, 15] width 2 height 1
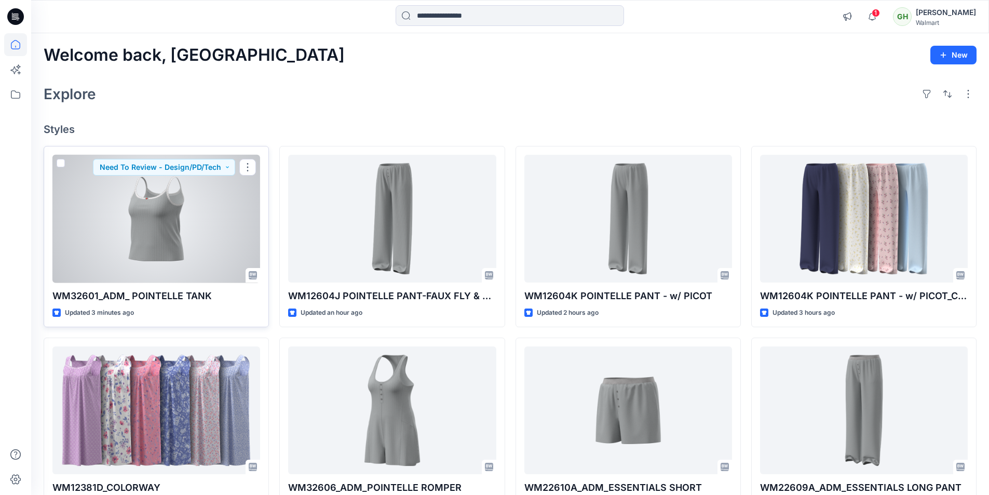
click at [221, 208] on div at bounding box center [156, 219] width 208 height 128
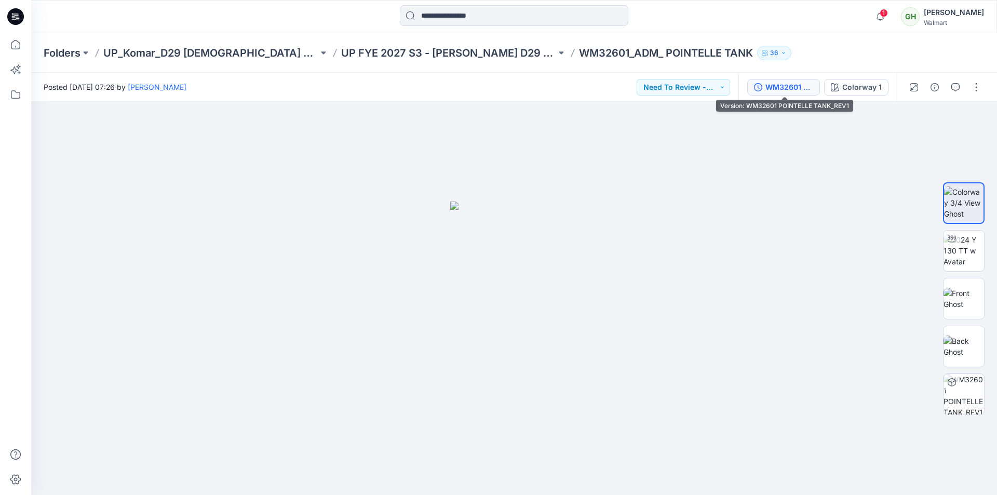
click at [772, 90] on div "WM32601 POINTELLE TANK_REV1" at bounding box center [789, 86] width 48 height 11
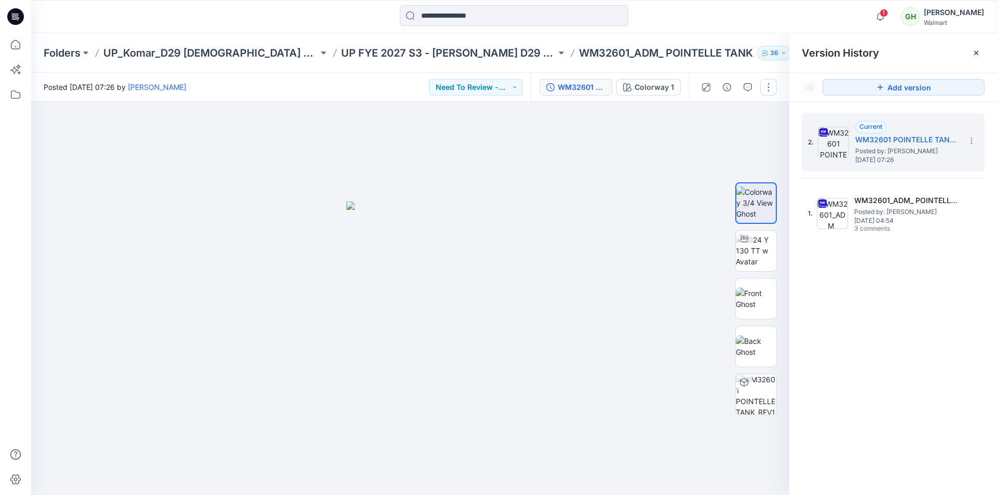
click at [767, 85] on button "button" at bounding box center [768, 87] width 17 height 17
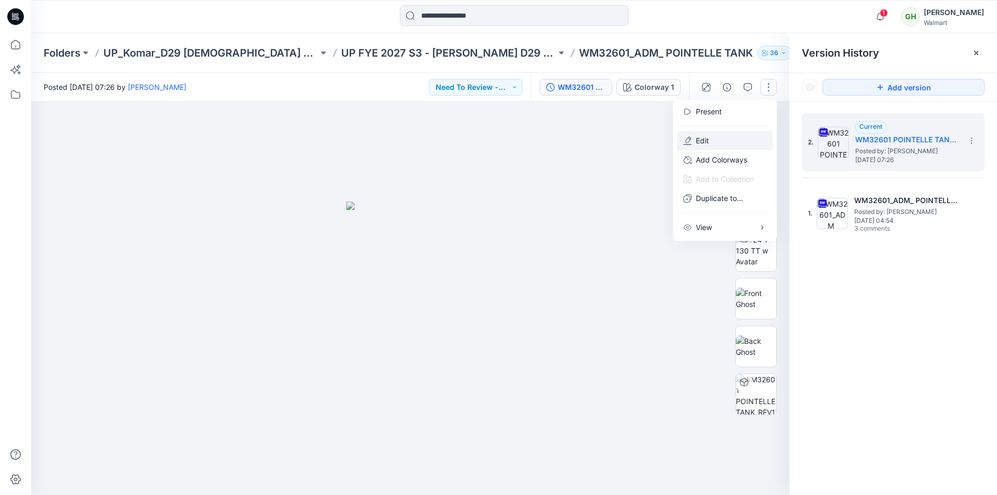
click at [718, 141] on button "Edit" at bounding box center [725, 140] width 96 height 19
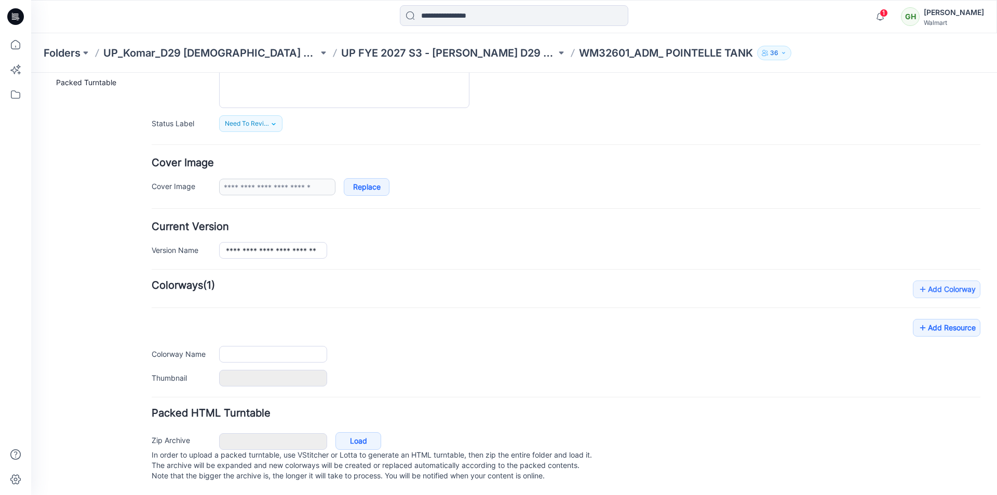
type input "**********"
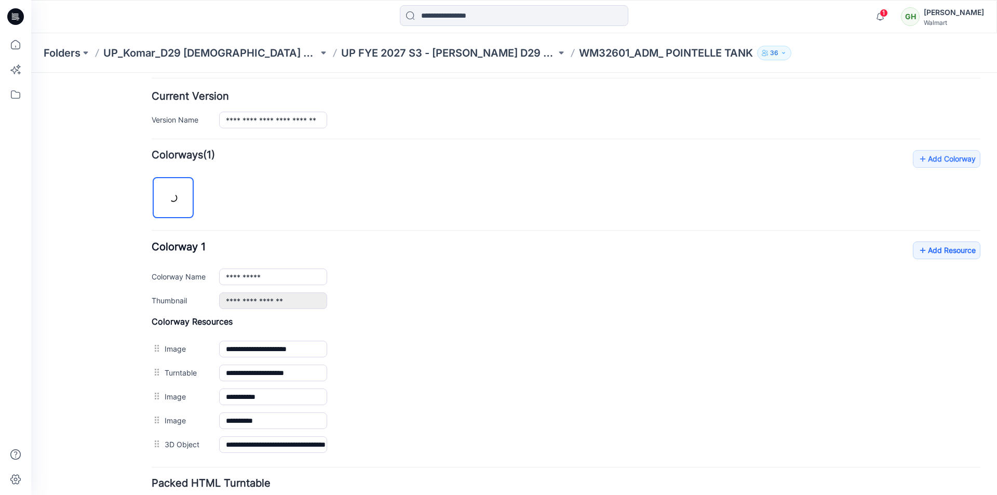
scroll to position [328, 0]
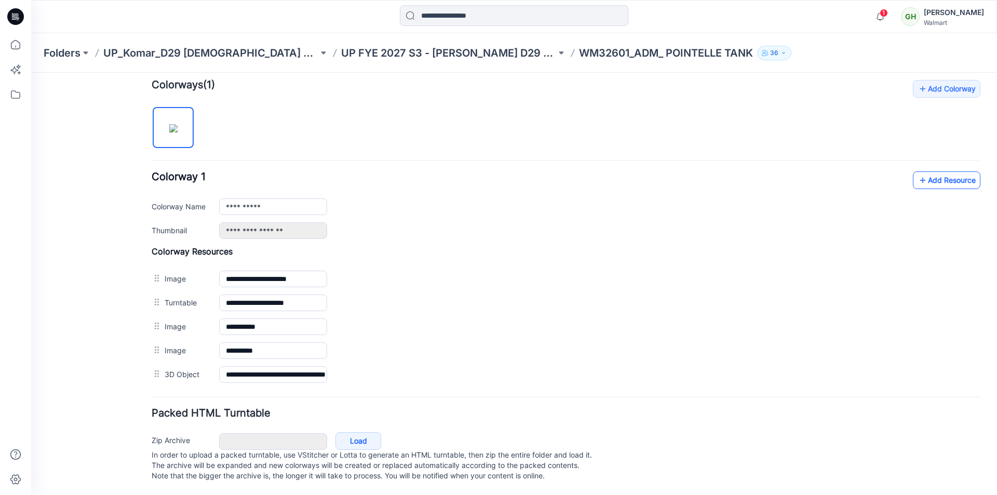
click at [932, 172] on link "Add Resource" at bounding box center [946, 180] width 67 height 18
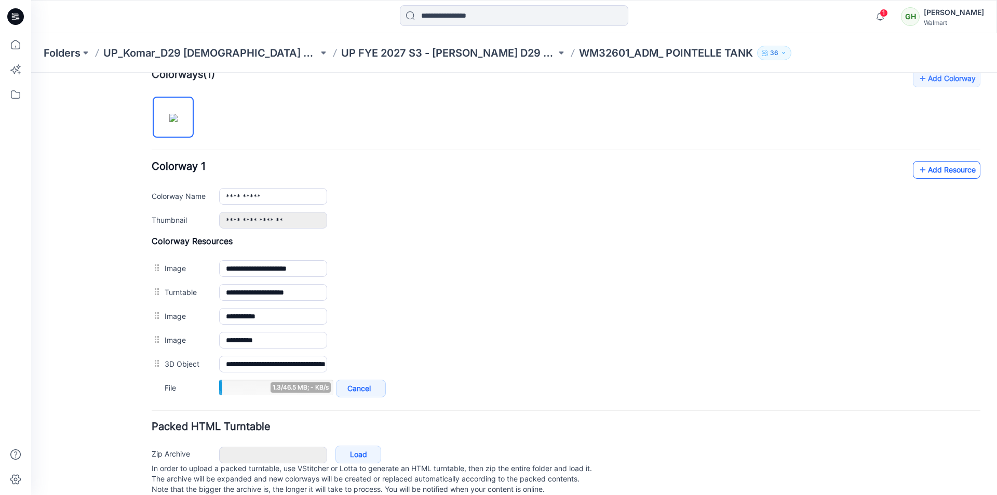
click at [930, 174] on link "Add Resource" at bounding box center [946, 170] width 67 height 18
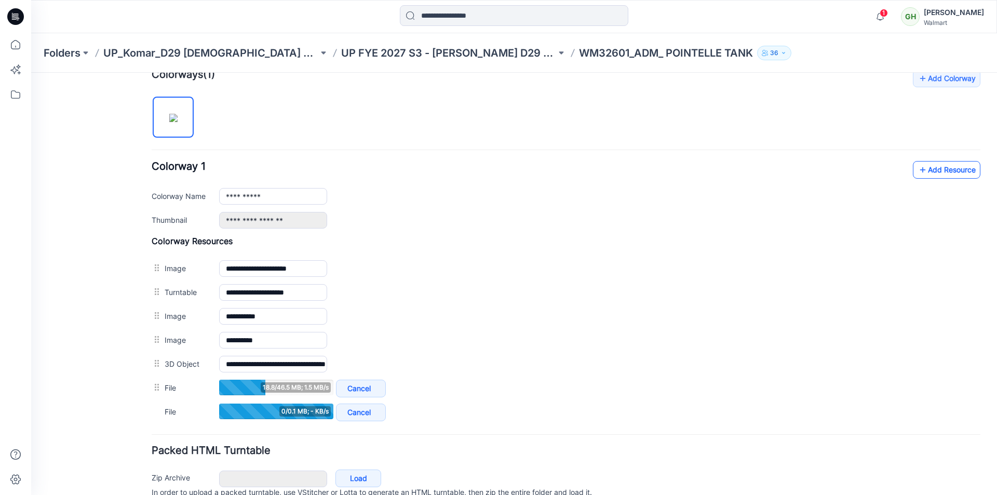
click at [920, 170] on link "Add Resource" at bounding box center [946, 170] width 67 height 18
click at [933, 166] on link "Add Resource" at bounding box center [946, 170] width 67 height 18
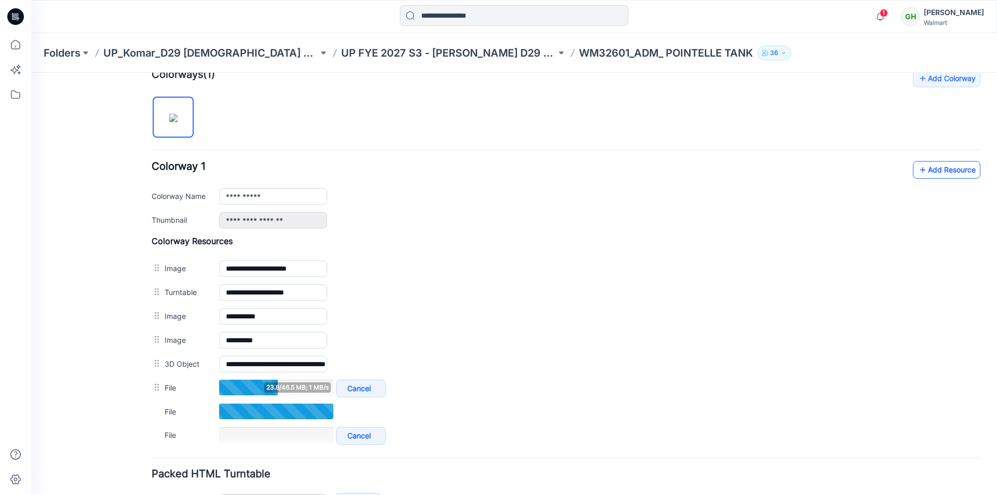
click at [917, 172] on icon at bounding box center [922, 169] width 10 height 17
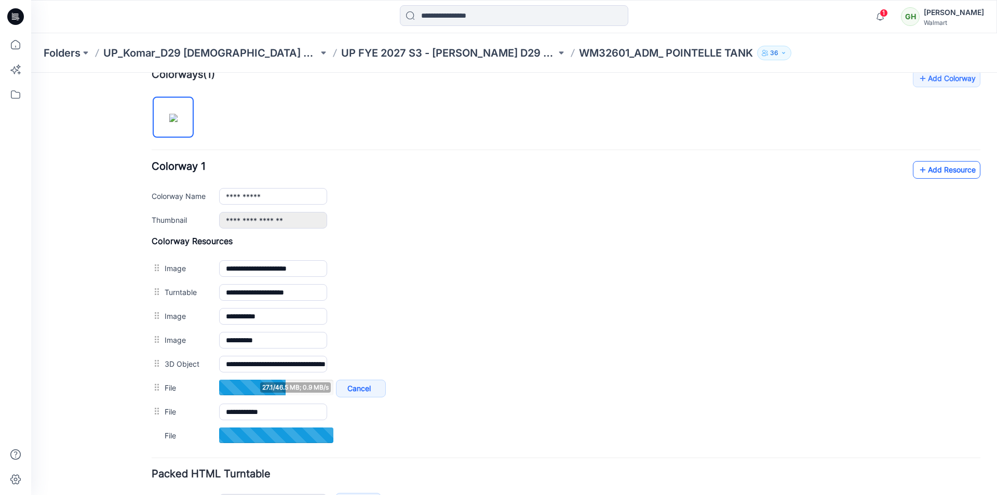
click at [934, 165] on link "Add Resource" at bounding box center [946, 170] width 67 height 18
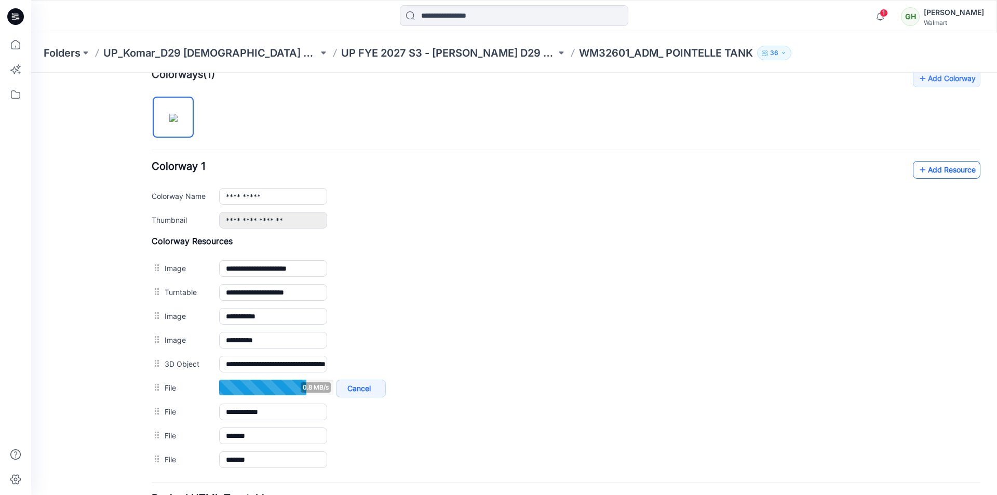
click at [921, 175] on link "Add Resource" at bounding box center [946, 170] width 67 height 18
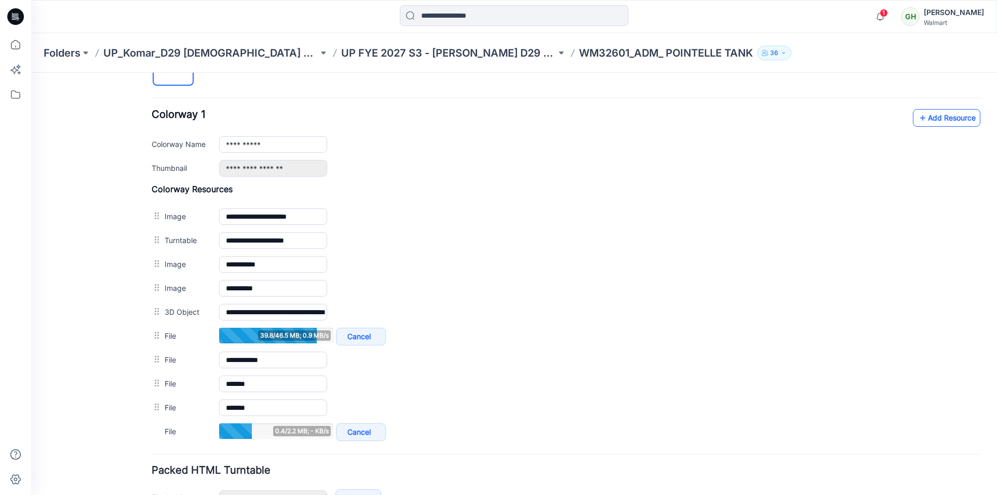
click at [930, 123] on link "Add Resource" at bounding box center [946, 118] width 67 height 18
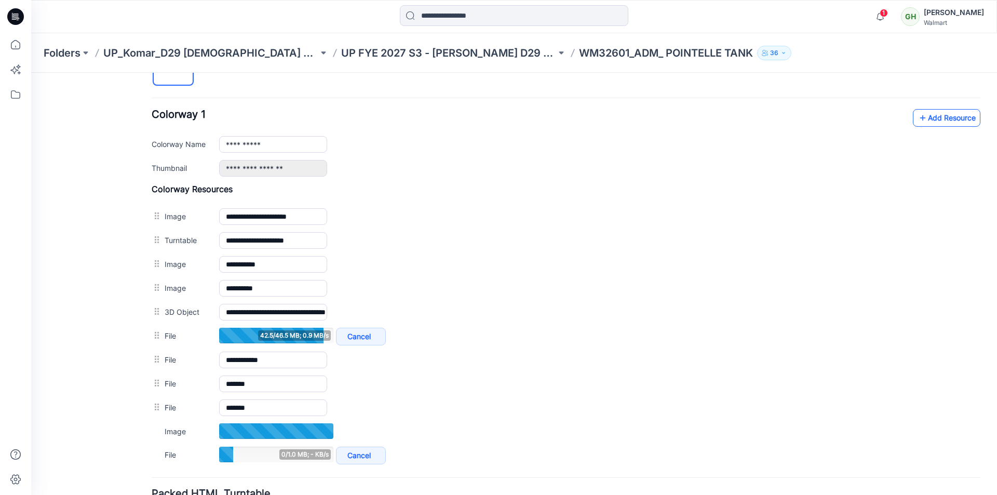
click at [938, 117] on link "Add Resource" at bounding box center [946, 118] width 67 height 18
click at [925, 120] on link "Add Resource" at bounding box center [946, 118] width 67 height 18
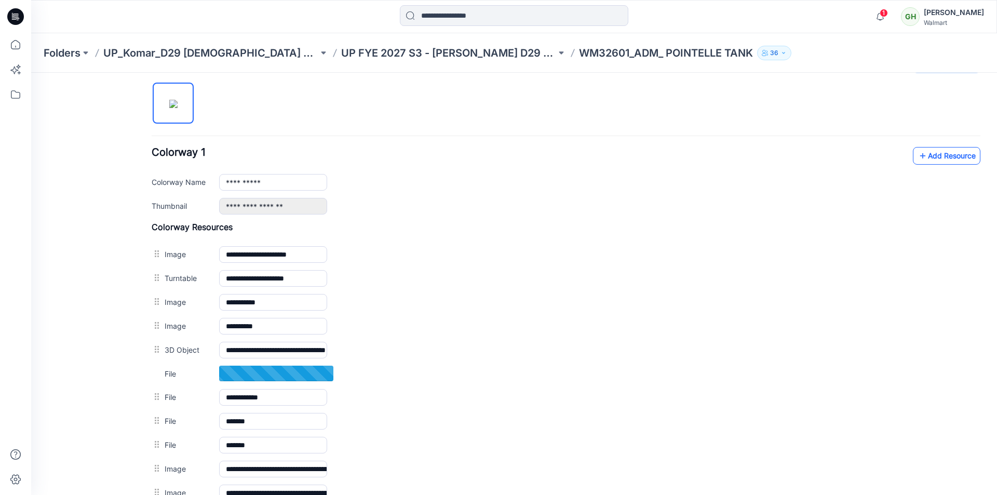
scroll to position [286, 0]
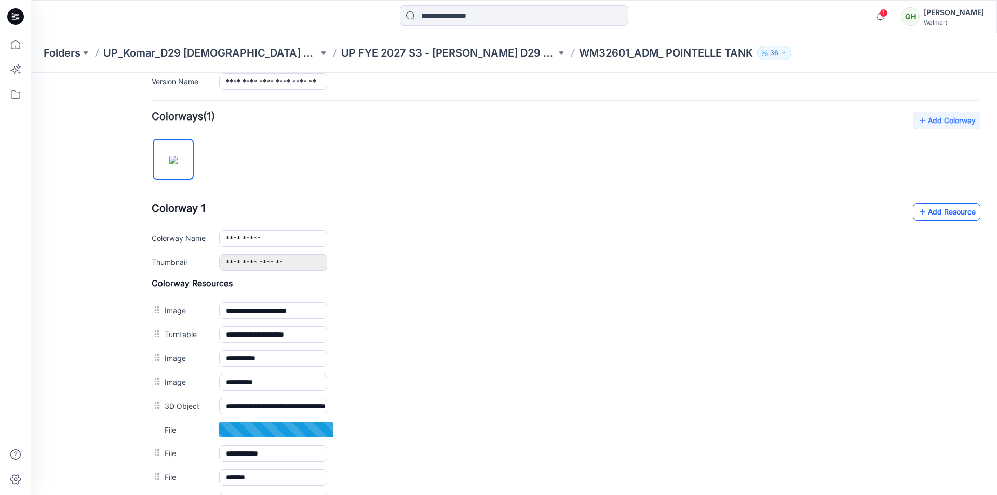
click at [940, 215] on link "Add Resource" at bounding box center [946, 212] width 67 height 18
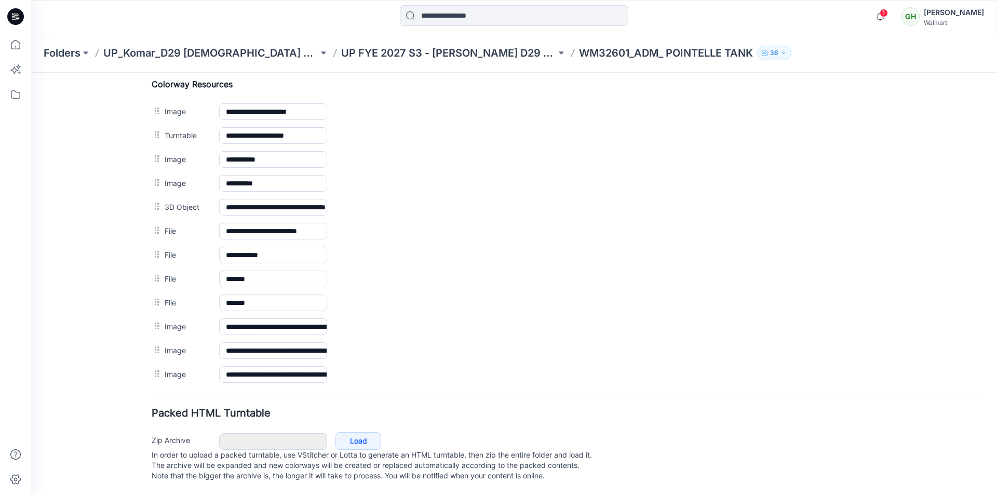
scroll to position [287, 0]
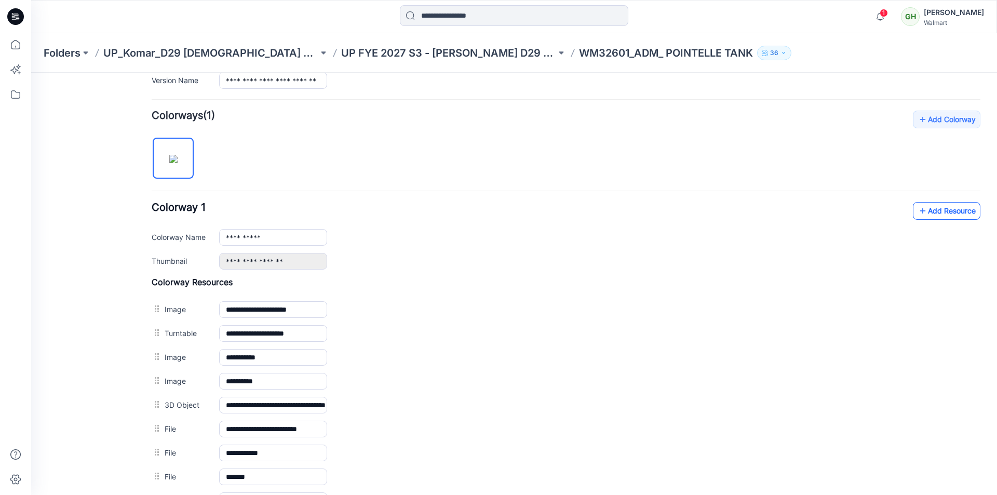
click at [931, 209] on link "Add Resource" at bounding box center [946, 211] width 67 height 18
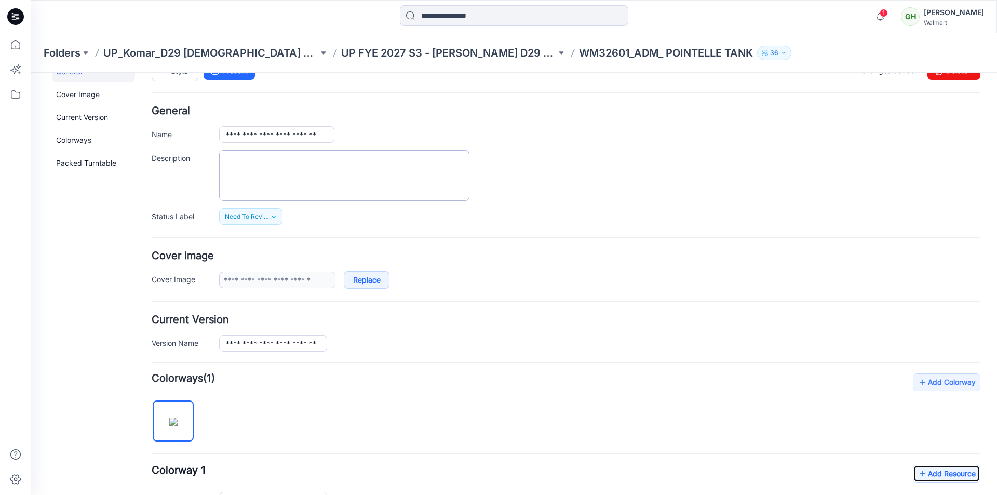
scroll to position [0, 0]
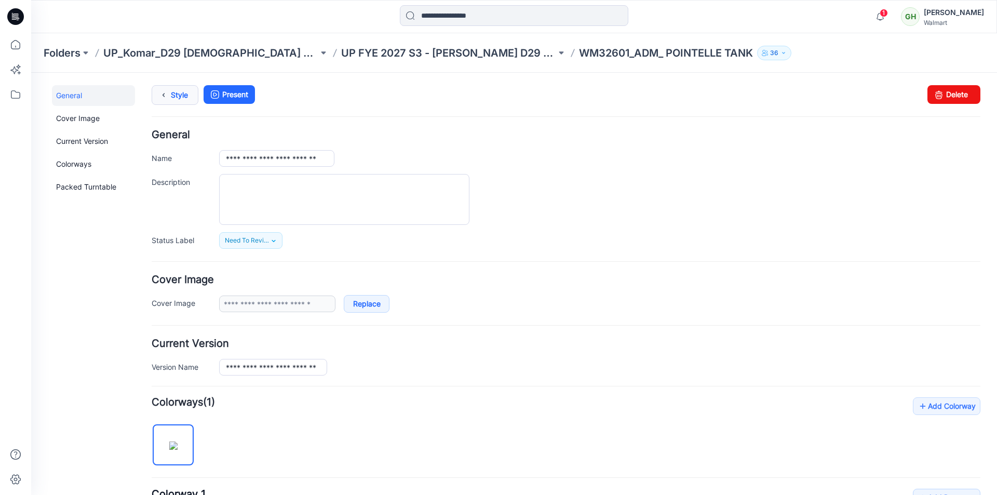
click at [180, 100] on link "Style" at bounding box center [175, 95] width 47 height 20
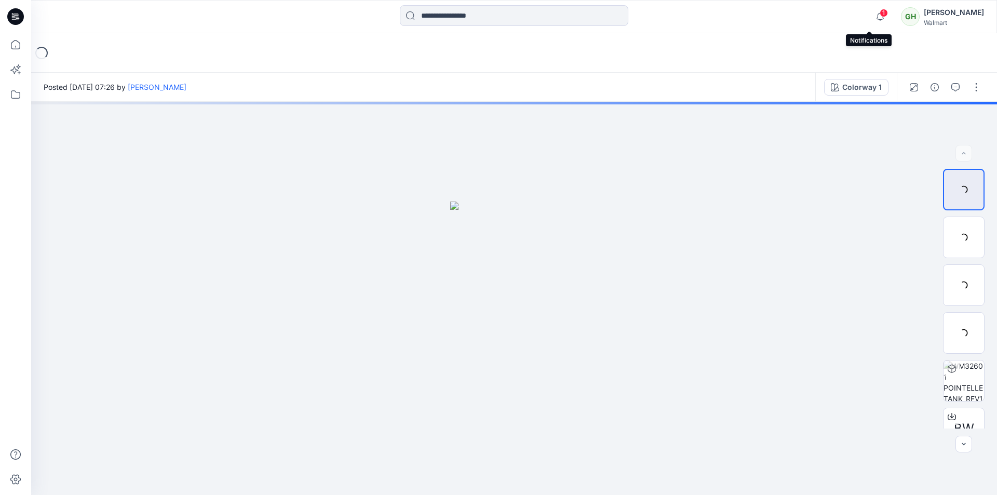
click at [879, 13] on span "1" at bounding box center [883, 13] width 8 height 8
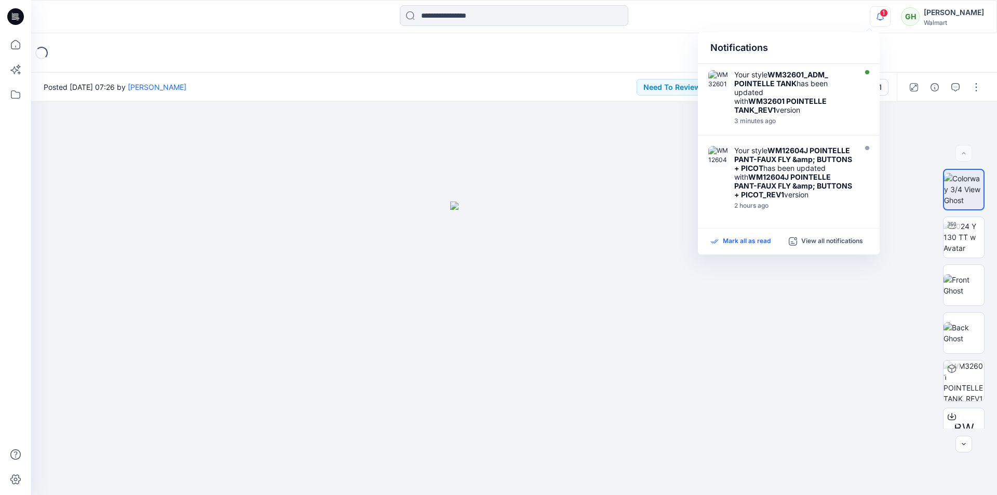
click at [745, 241] on p "Mark all as read" at bounding box center [747, 241] width 48 height 9
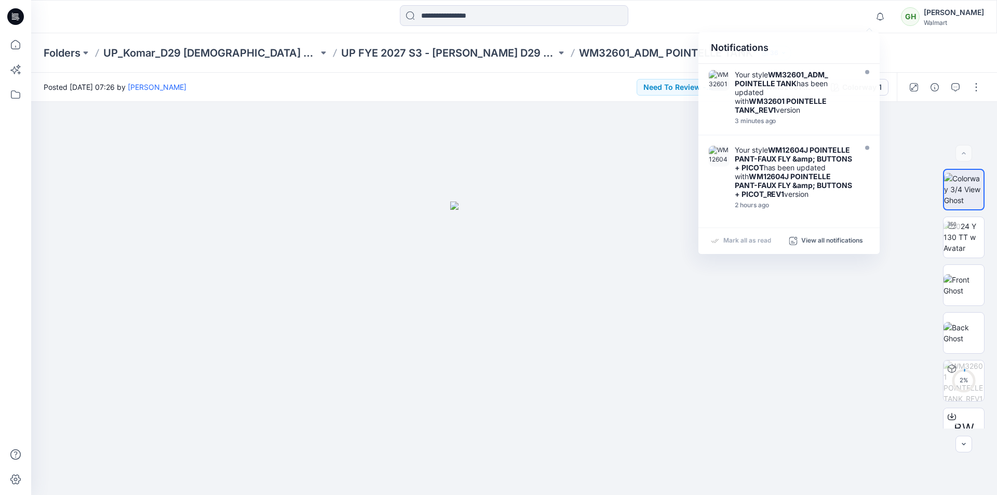
click at [657, 20] on div at bounding box center [514, 16] width 483 height 23
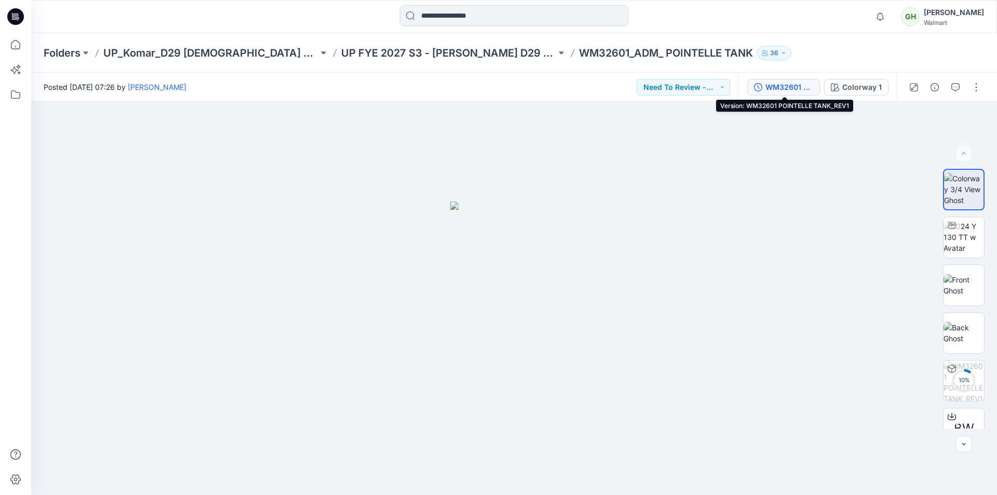
click at [785, 87] on div "WM32601 POINTELLE TANK_REV1" at bounding box center [789, 86] width 48 height 11
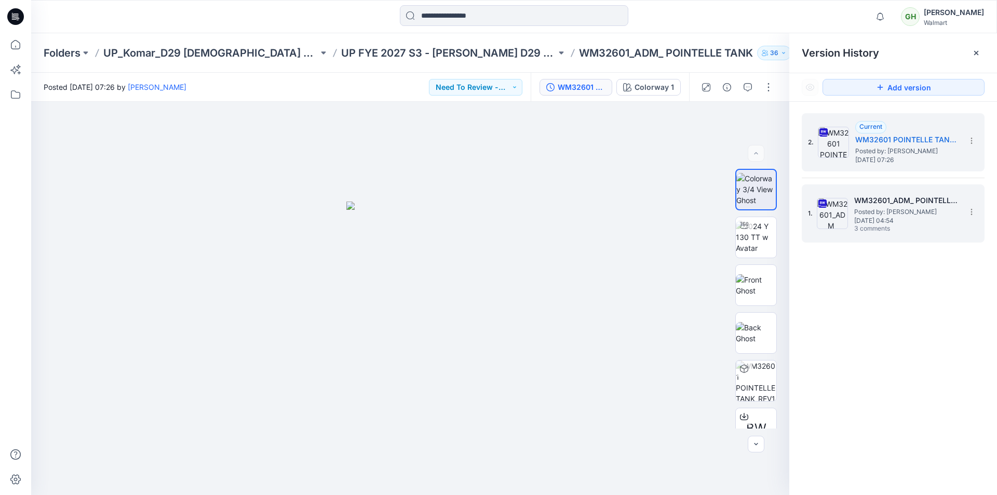
click at [902, 210] on span "Posted by: [PERSON_NAME]" at bounding box center [906, 212] width 104 height 10
click at [866, 153] on span "Posted by: [PERSON_NAME]" at bounding box center [907, 151] width 104 height 10
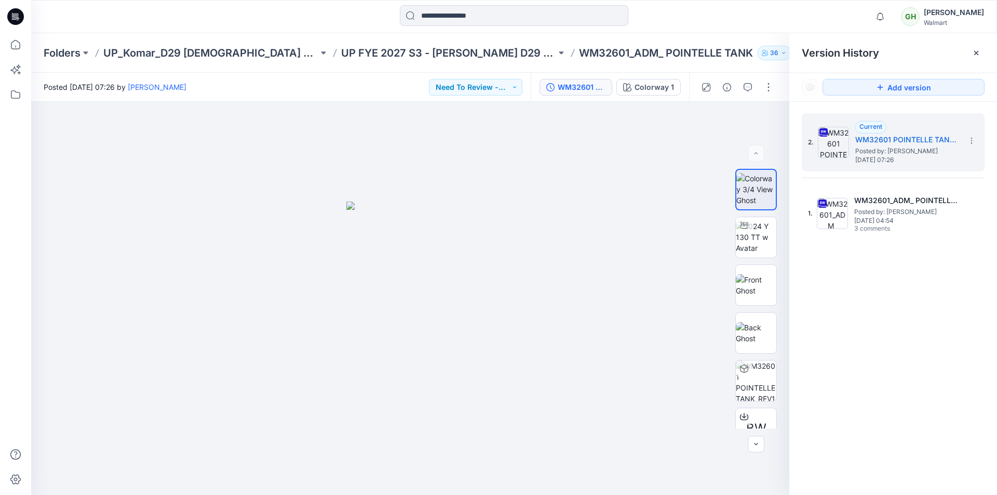
click at [17, 25] on icon at bounding box center [15, 16] width 17 height 33
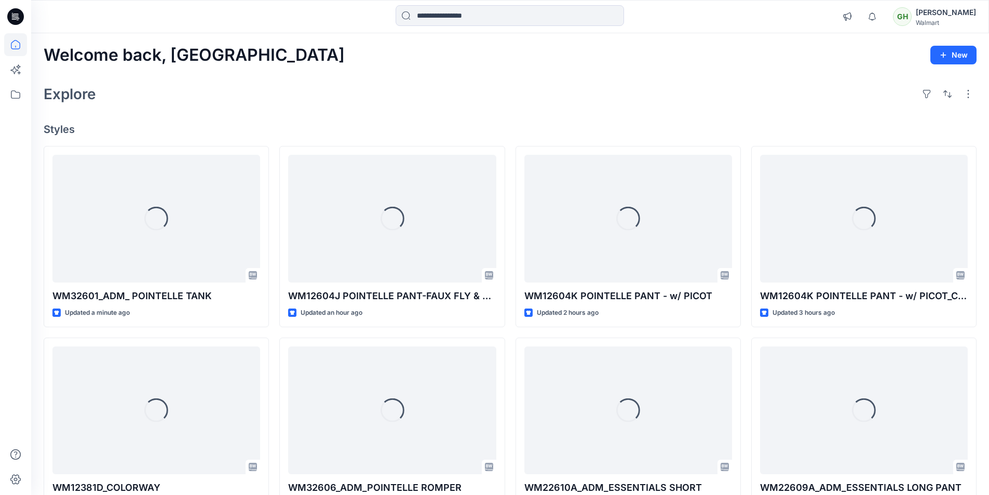
click at [121, 30] on div "Notifications Your style WM32601_ADM_ POINTELLE TANK has been updated with WM32…" at bounding box center [510, 16] width 958 height 33
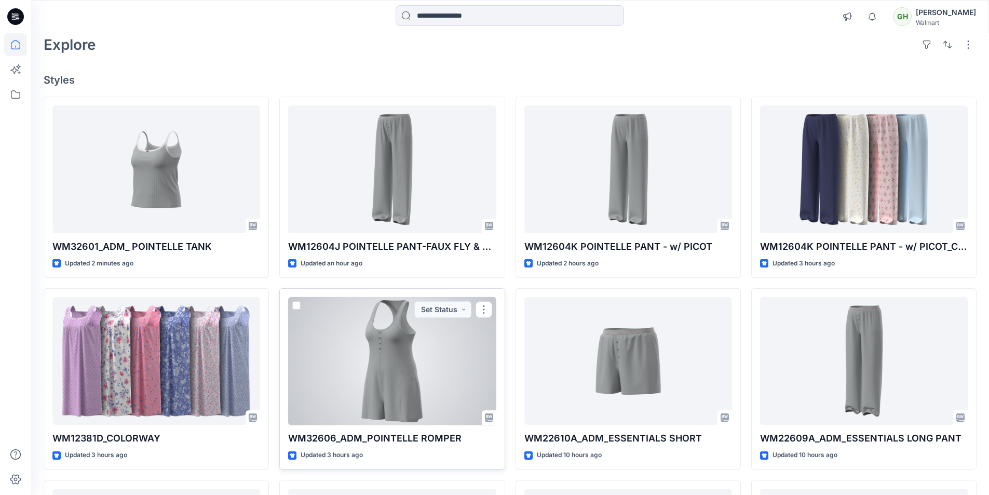
scroll to position [52, 0]
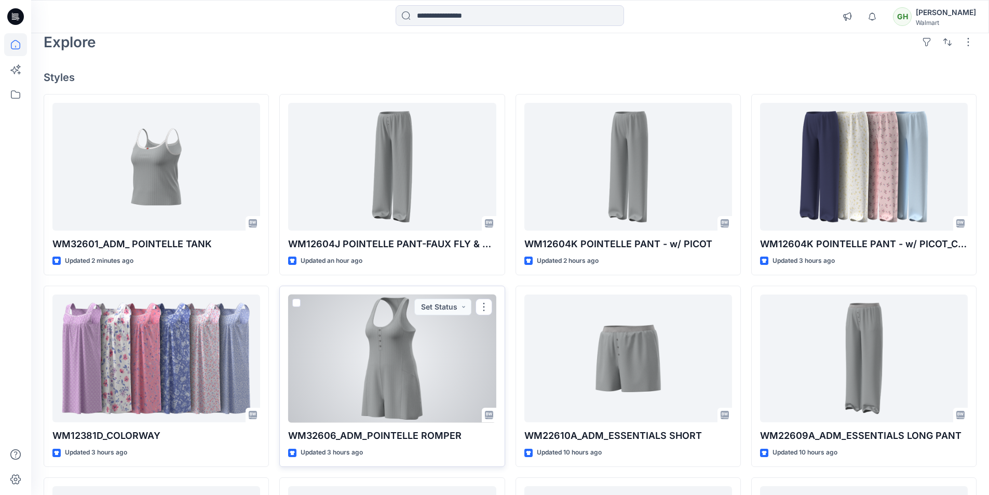
click at [349, 376] on div at bounding box center [392, 358] width 208 height 128
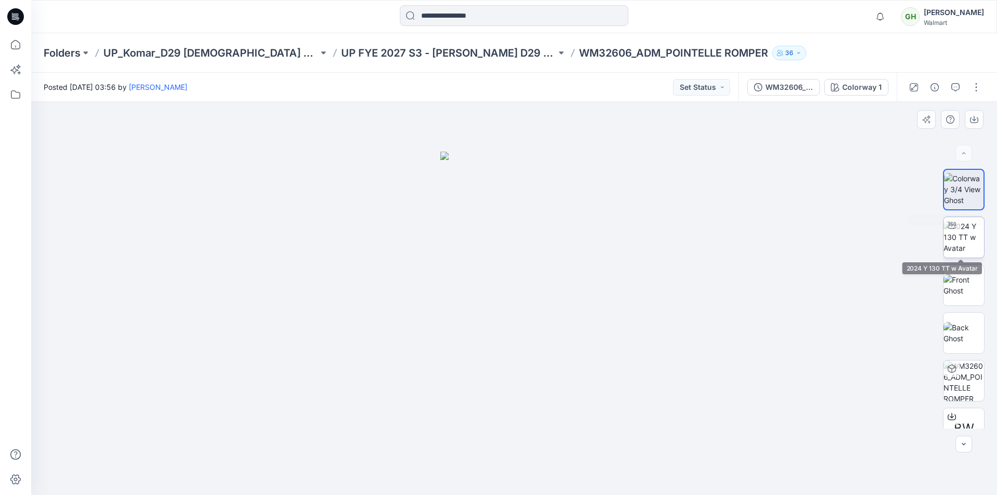
click at [974, 236] on img at bounding box center [963, 237] width 40 height 33
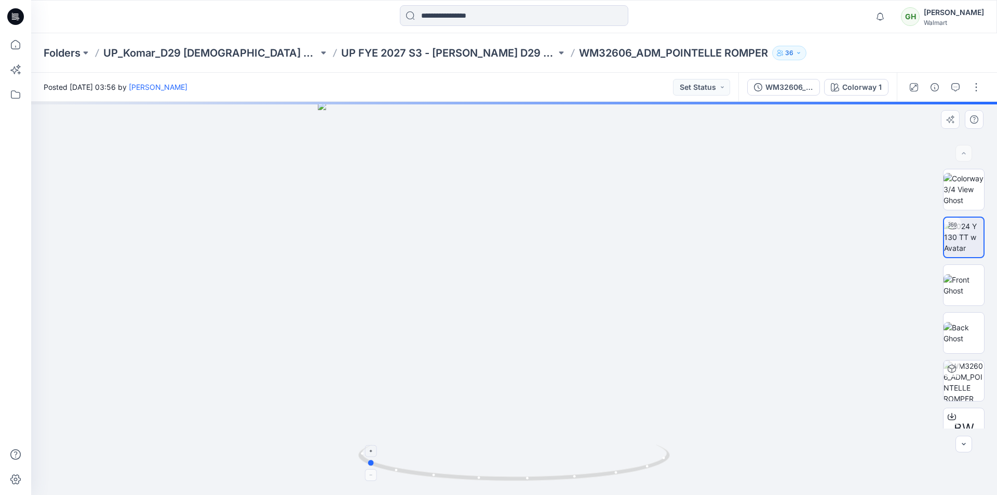
drag, startPoint x: 590, startPoint y: 473, endPoint x: 457, endPoint y: 456, distance: 134.1
click at [457, 456] on icon at bounding box center [515, 463] width 314 height 39
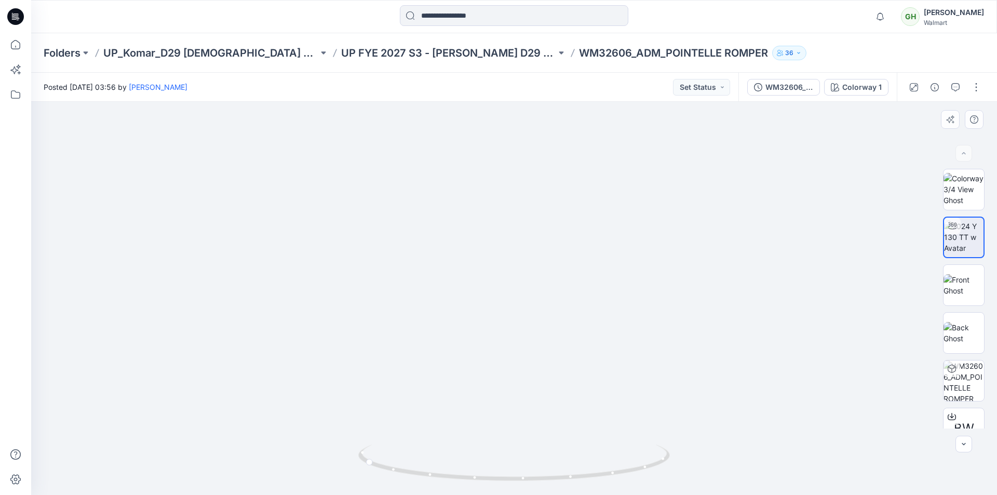
drag, startPoint x: 519, startPoint y: 214, endPoint x: 496, endPoint y: 340, distance: 128.1
drag, startPoint x: 502, startPoint y: 411, endPoint x: 550, endPoint y: 216, distance: 200.6
drag, startPoint x: 563, startPoint y: 484, endPoint x: 714, endPoint y: 467, distance: 152.0
click at [714, 467] on div at bounding box center [514, 298] width 966 height 393
click at [21, 21] on icon at bounding box center [15, 16] width 17 height 17
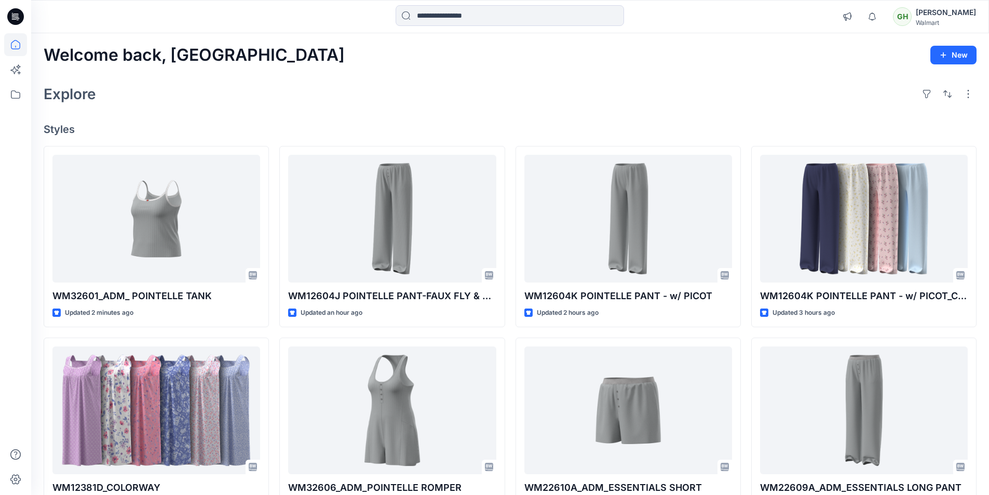
click at [667, 83] on div "Explore" at bounding box center [510, 93] width 933 height 25
click at [213, 105] on div "Explore" at bounding box center [510, 93] width 933 height 25
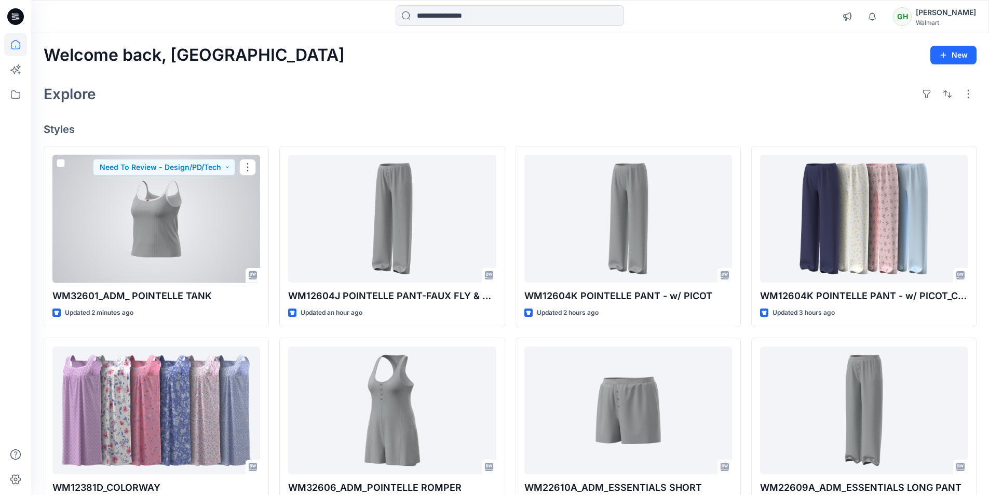
click at [123, 199] on div at bounding box center [156, 219] width 208 height 128
